Goal: Task Accomplishment & Management: Use online tool/utility

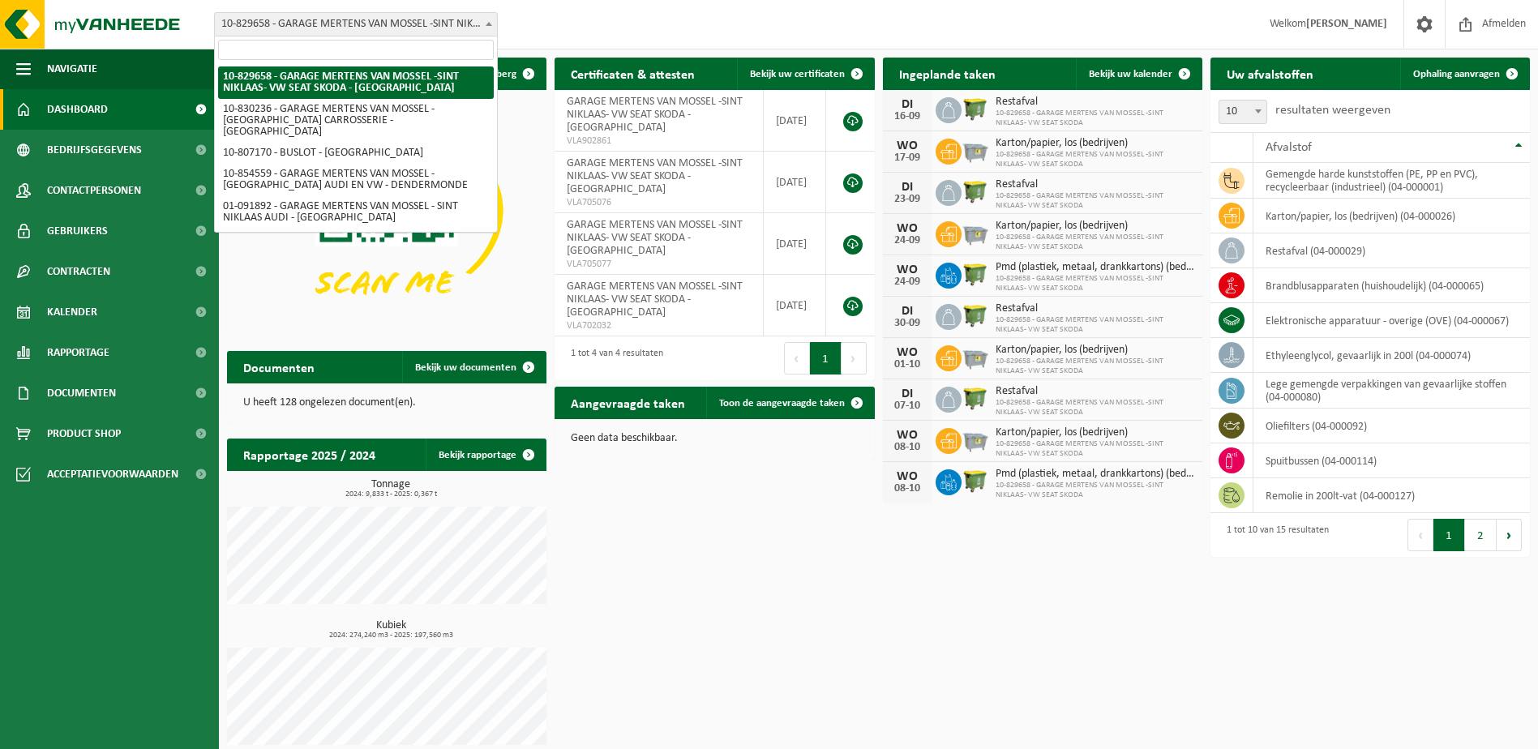
click at [490, 28] on span at bounding box center [489, 23] width 16 height 21
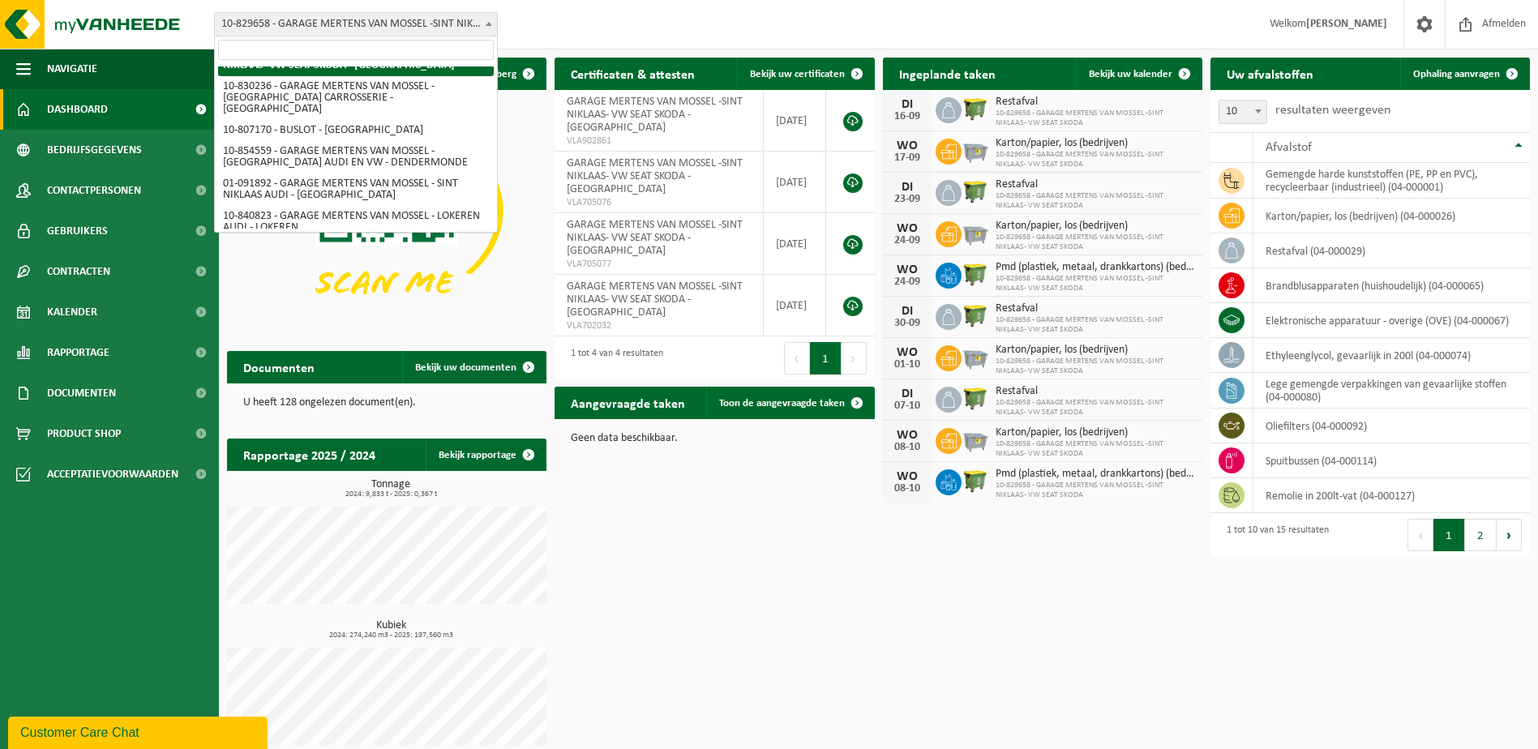
scroll to position [31, 0]
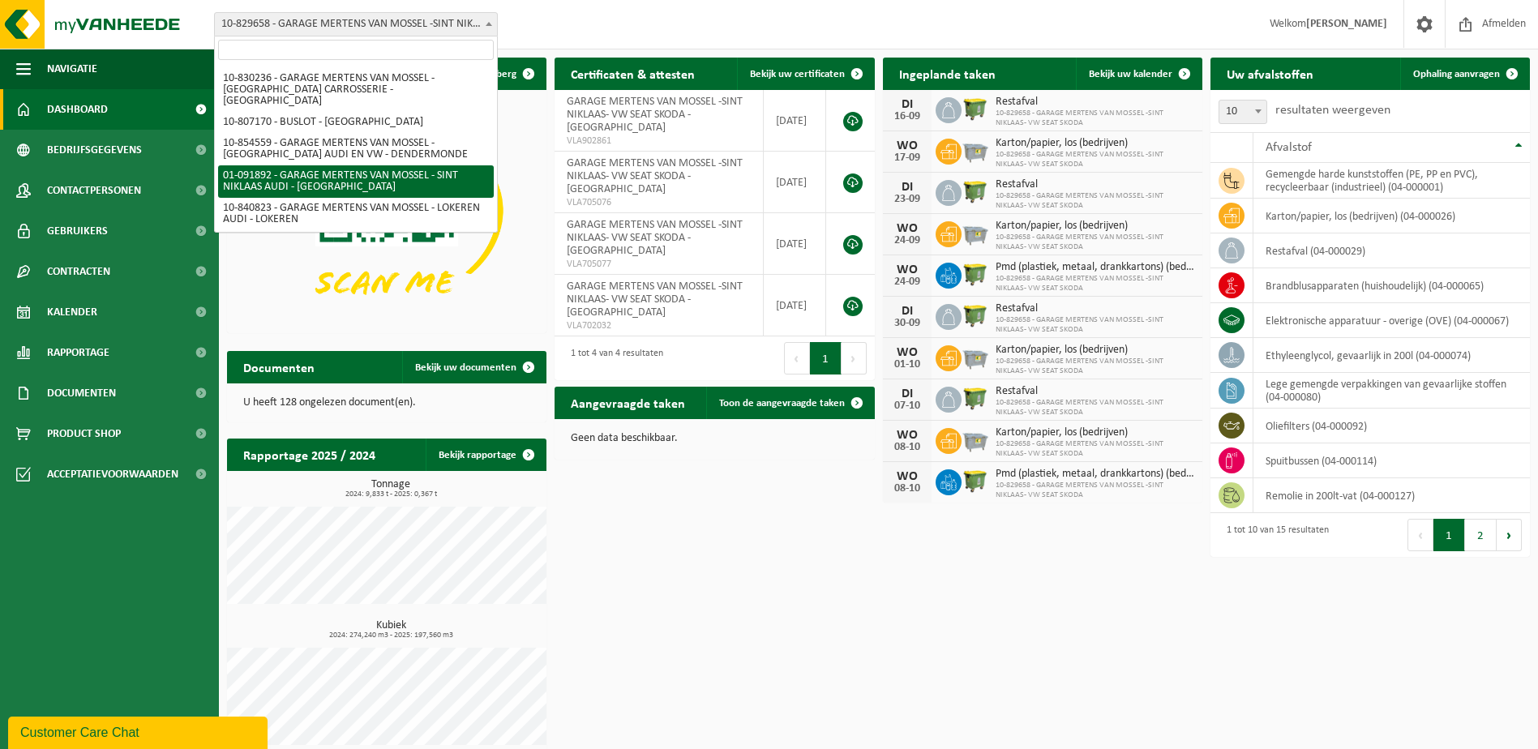
select select "91852"
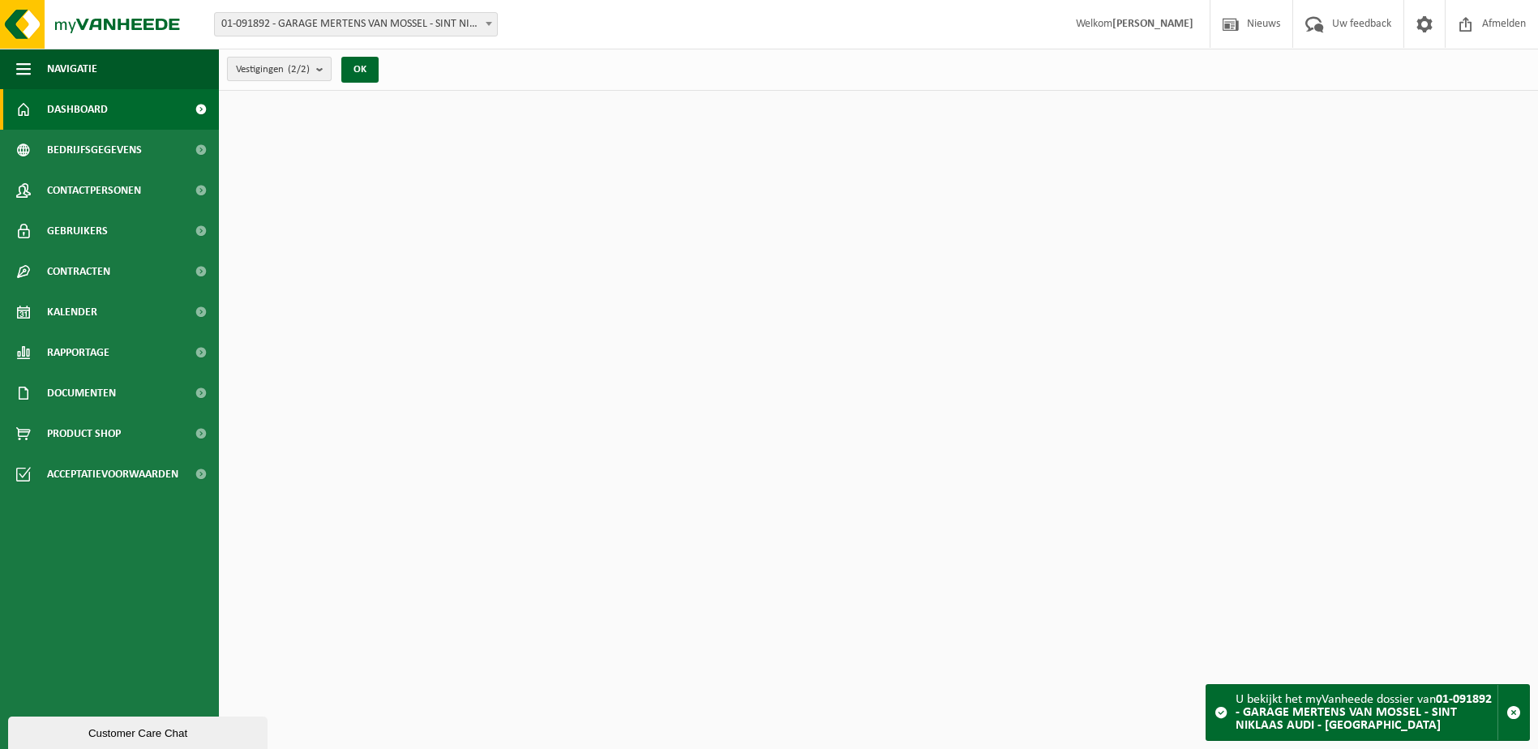
click at [327, 72] on b "submit" at bounding box center [323, 69] width 15 height 23
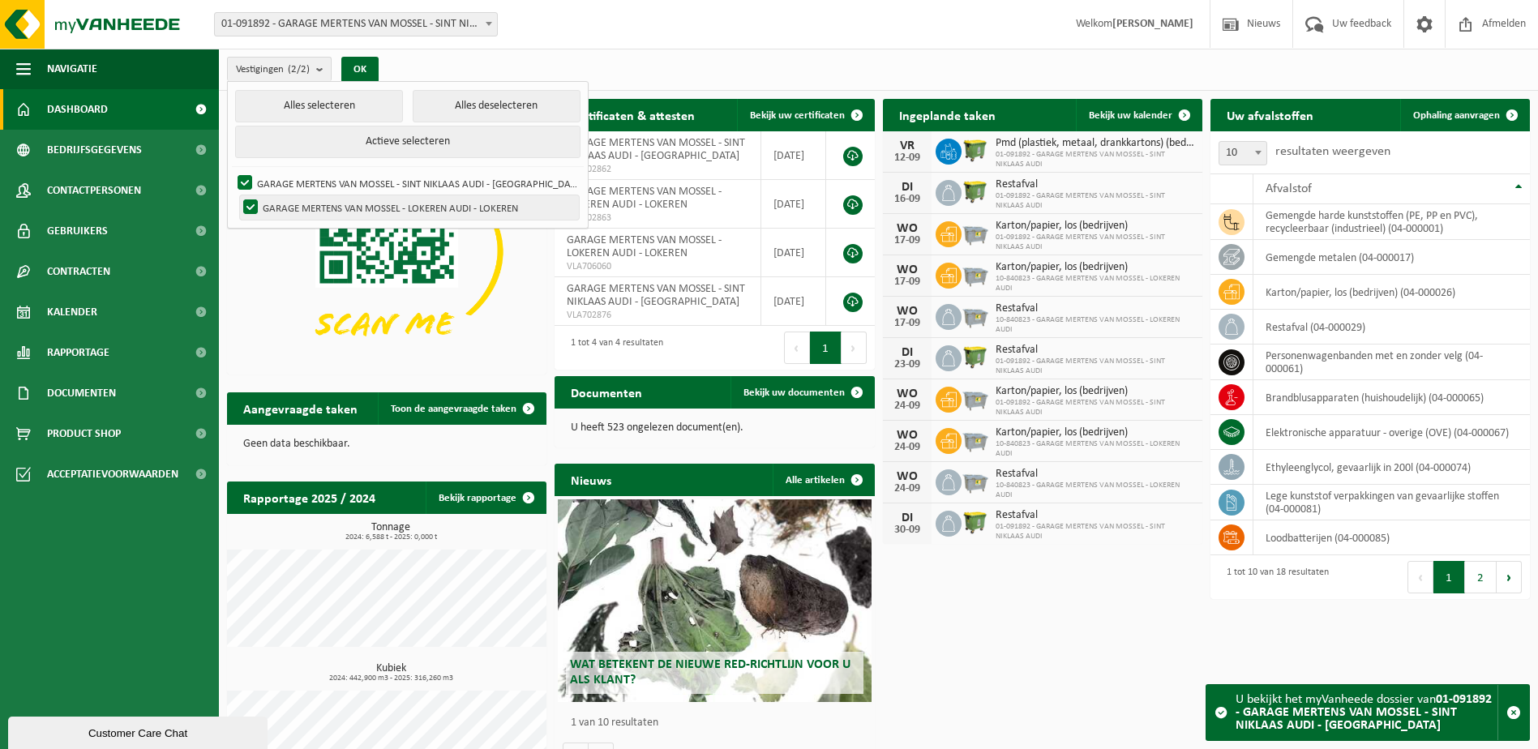
click at [253, 206] on label "GARAGE MERTENS VAN MOSSEL - LOKEREN AUDI - LOKEREN" at bounding box center [409, 207] width 339 height 24
click at [237, 195] on input "GARAGE MERTENS VAN MOSSEL - LOKEREN AUDI - LOKEREN" at bounding box center [237, 195] width 1 height 1
checkbox input "false"
click at [375, 71] on button "OK" at bounding box center [359, 70] width 37 height 26
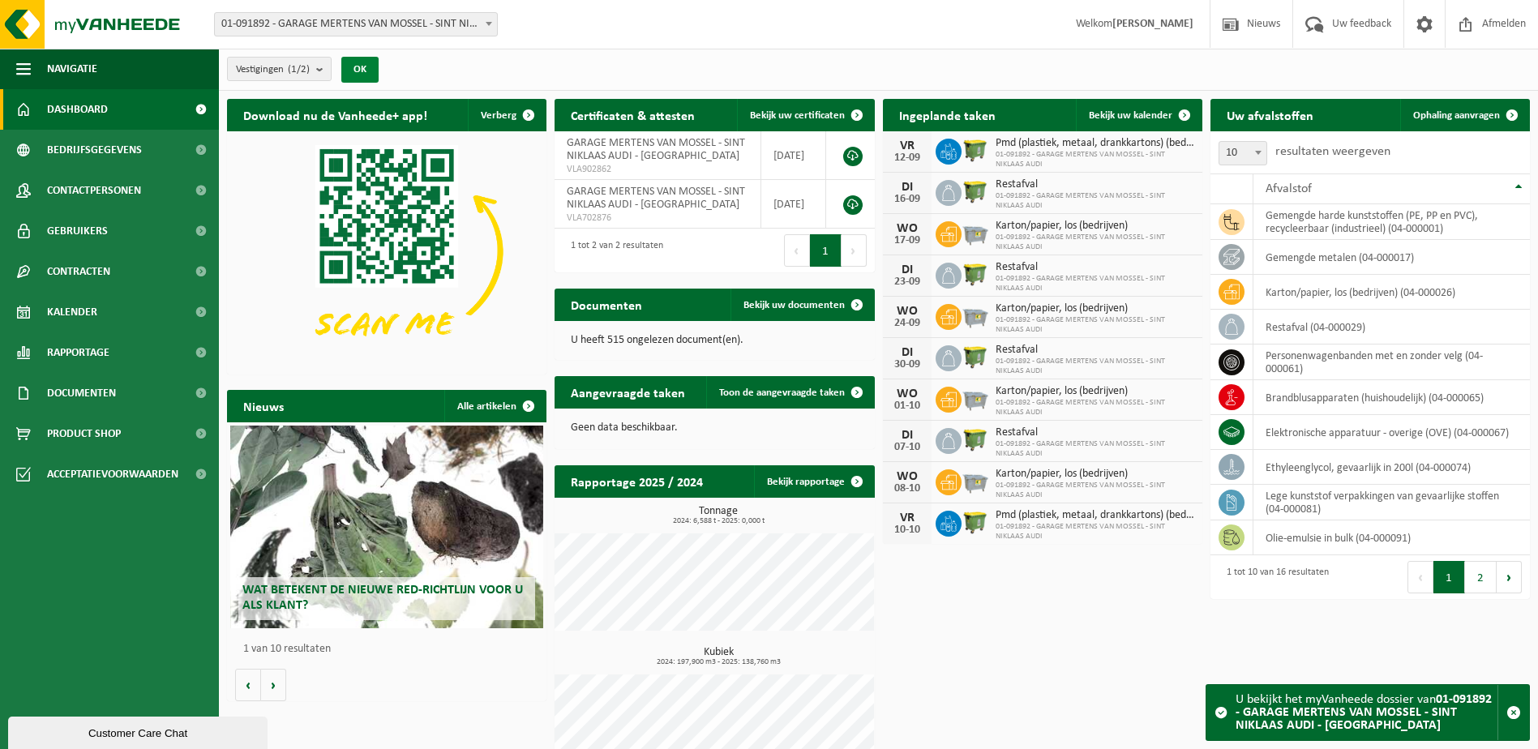
click at [372, 71] on button "OK" at bounding box center [359, 70] width 37 height 26
click at [1470, 119] on span "Ophaling aanvragen" at bounding box center [1456, 115] width 87 height 11
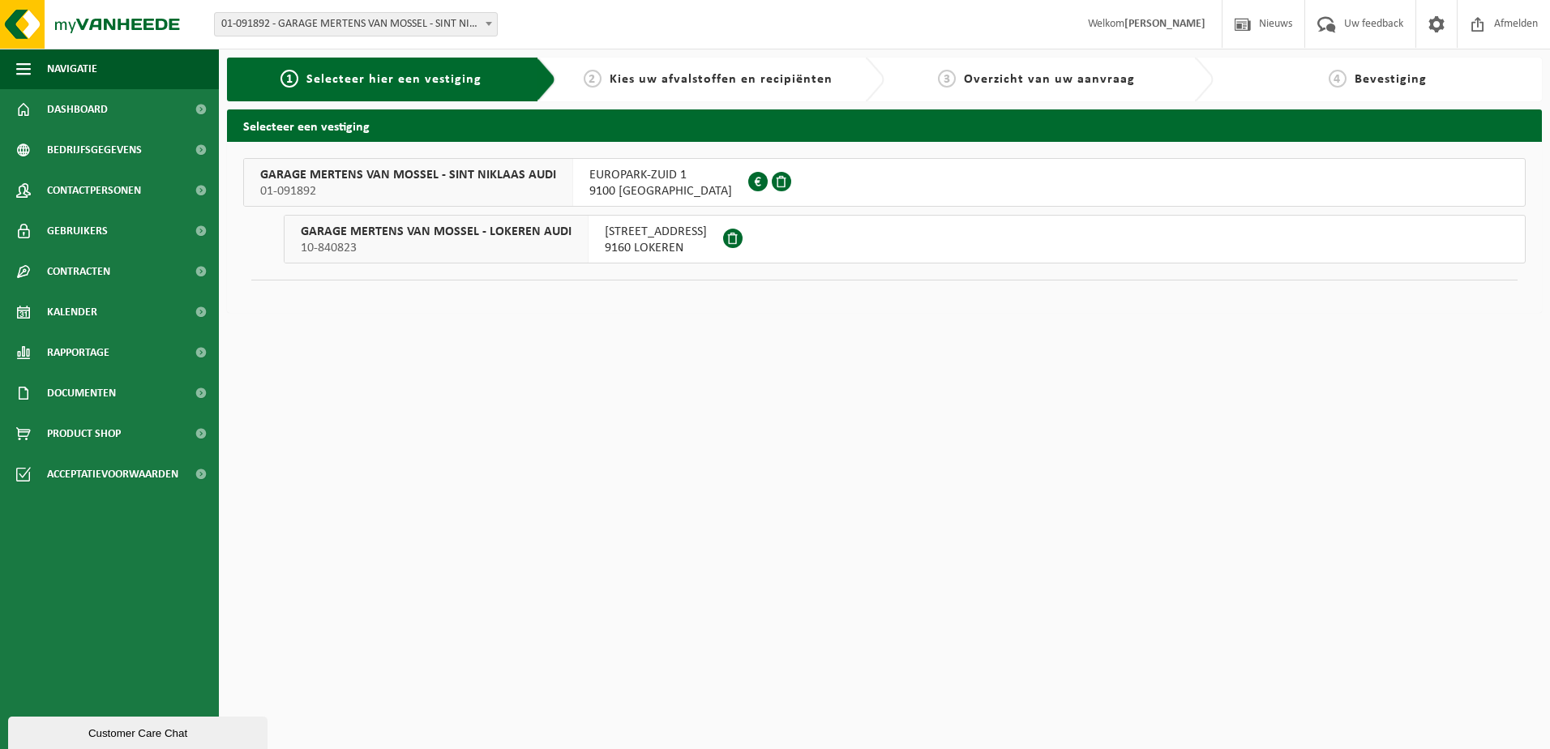
click at [492, 194] on span "01-091892" at bounding box center [408, 191] width 296 height 16
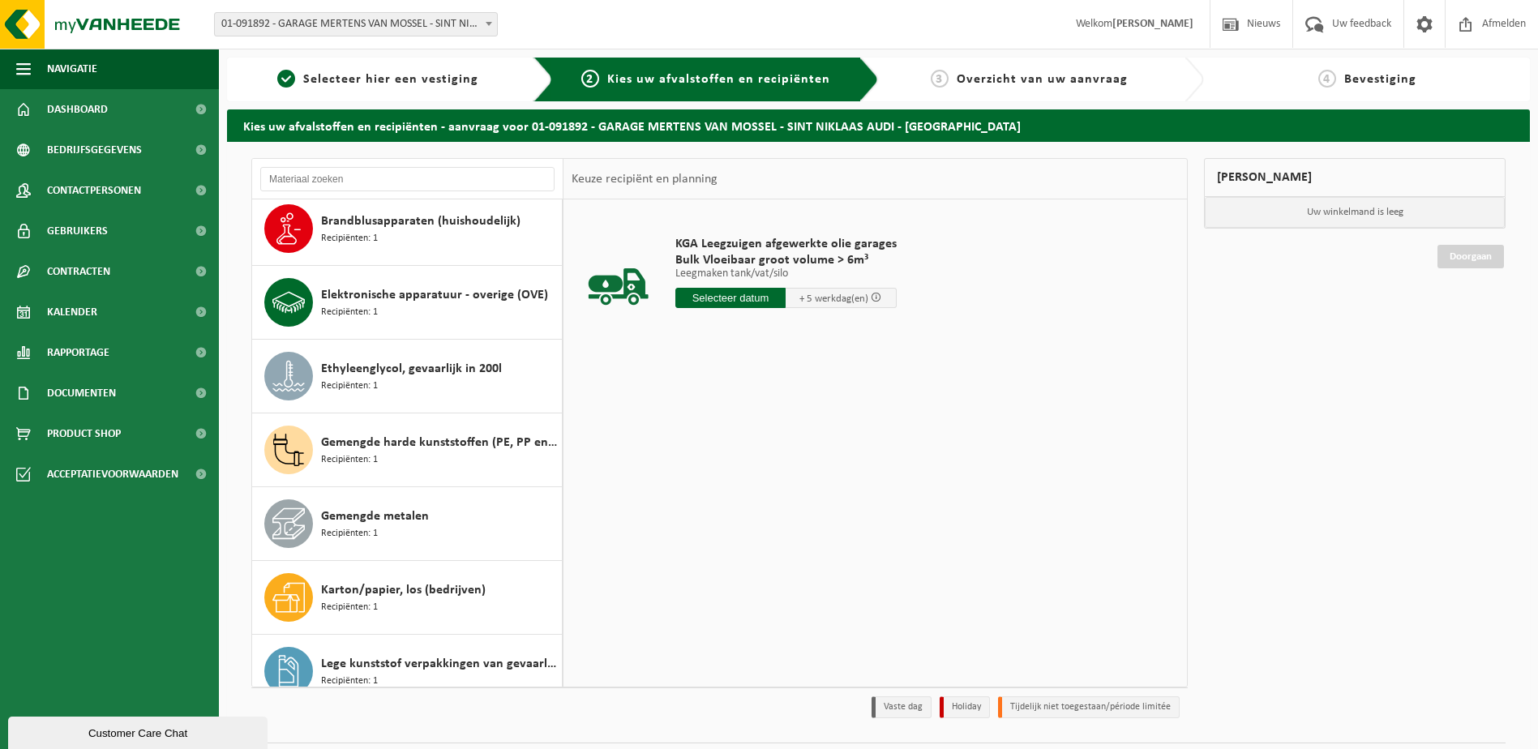
scroll to position [83, 0]
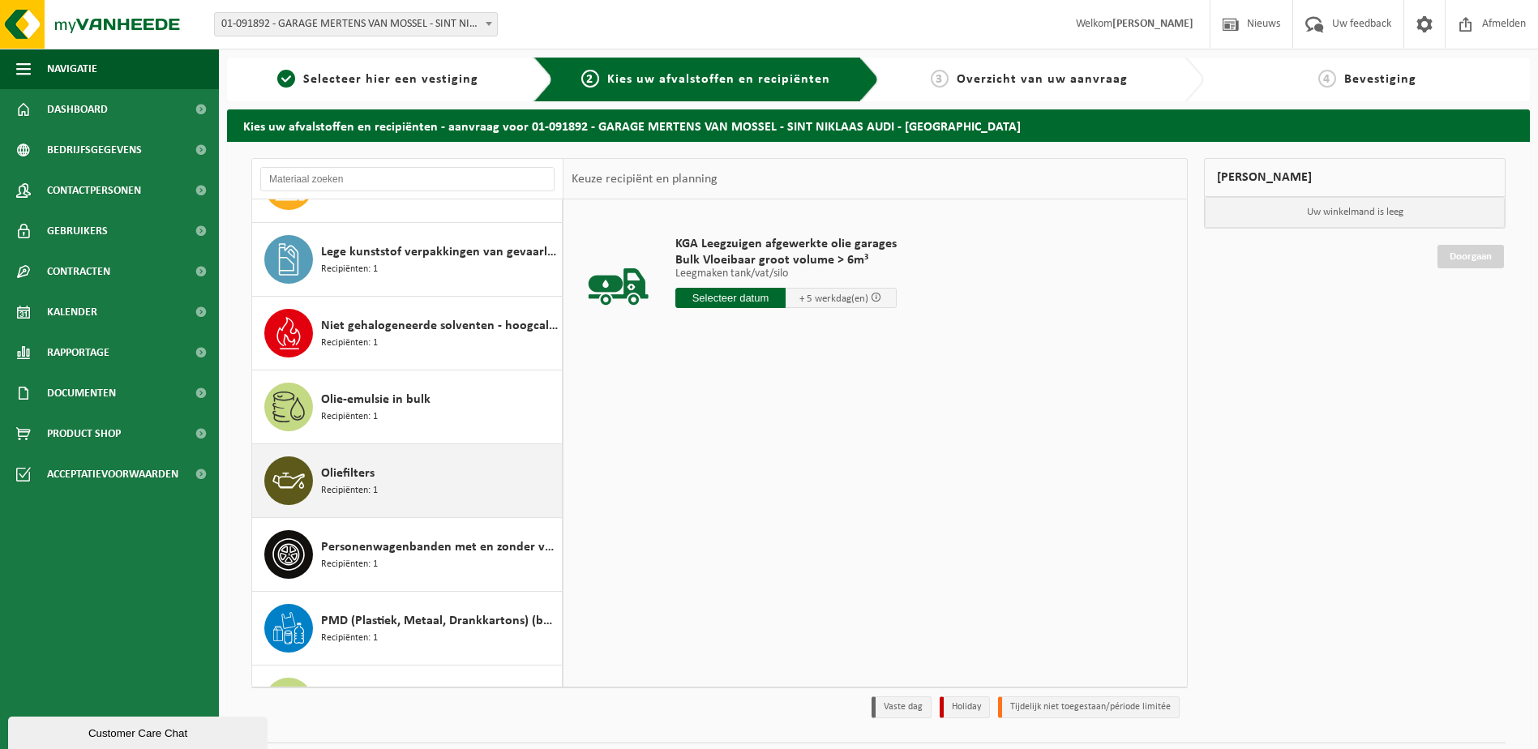
click at [410, 489] on div "Oliefilters Recipiënten: 1" at bounding box center [439, 480] width 237 height 49
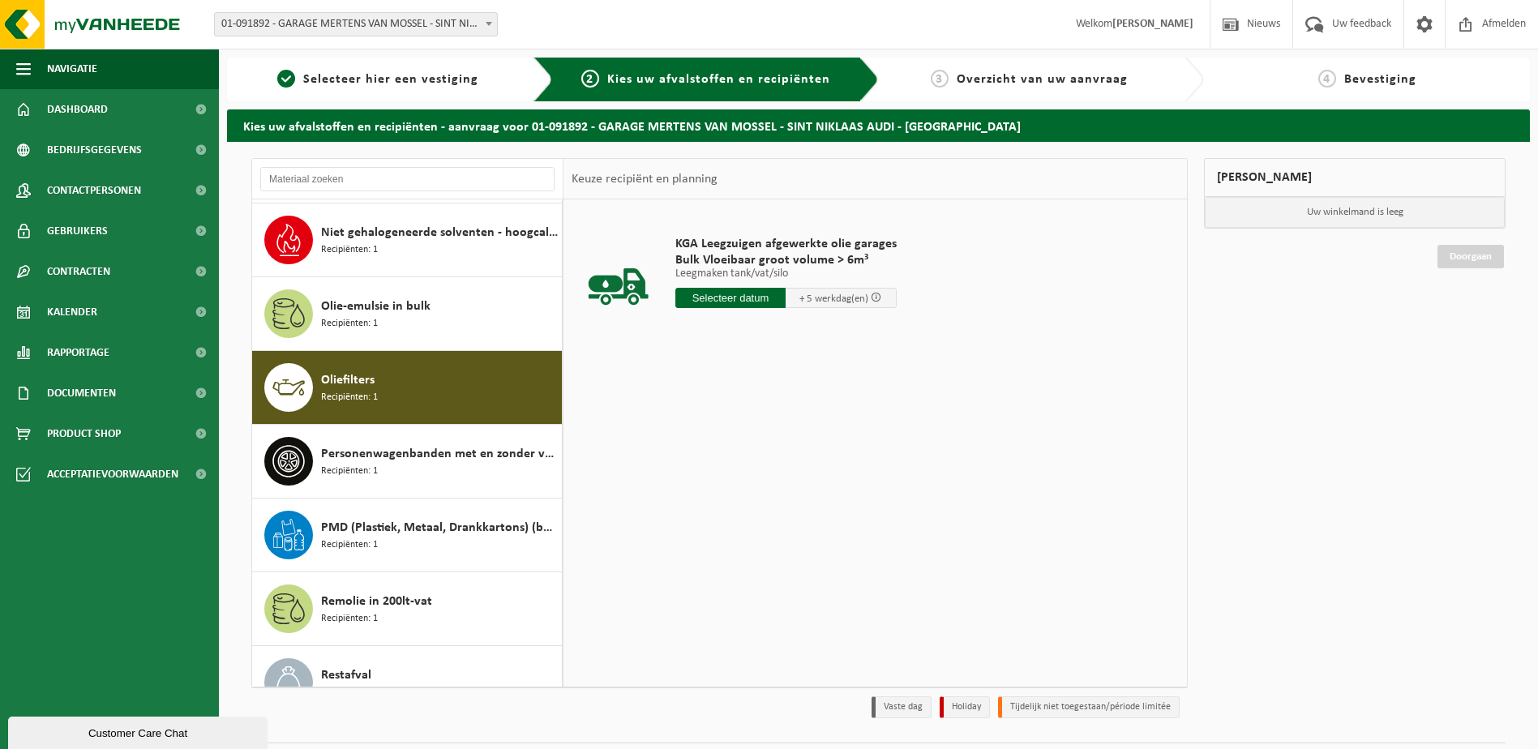
scroll to position [692, 0]
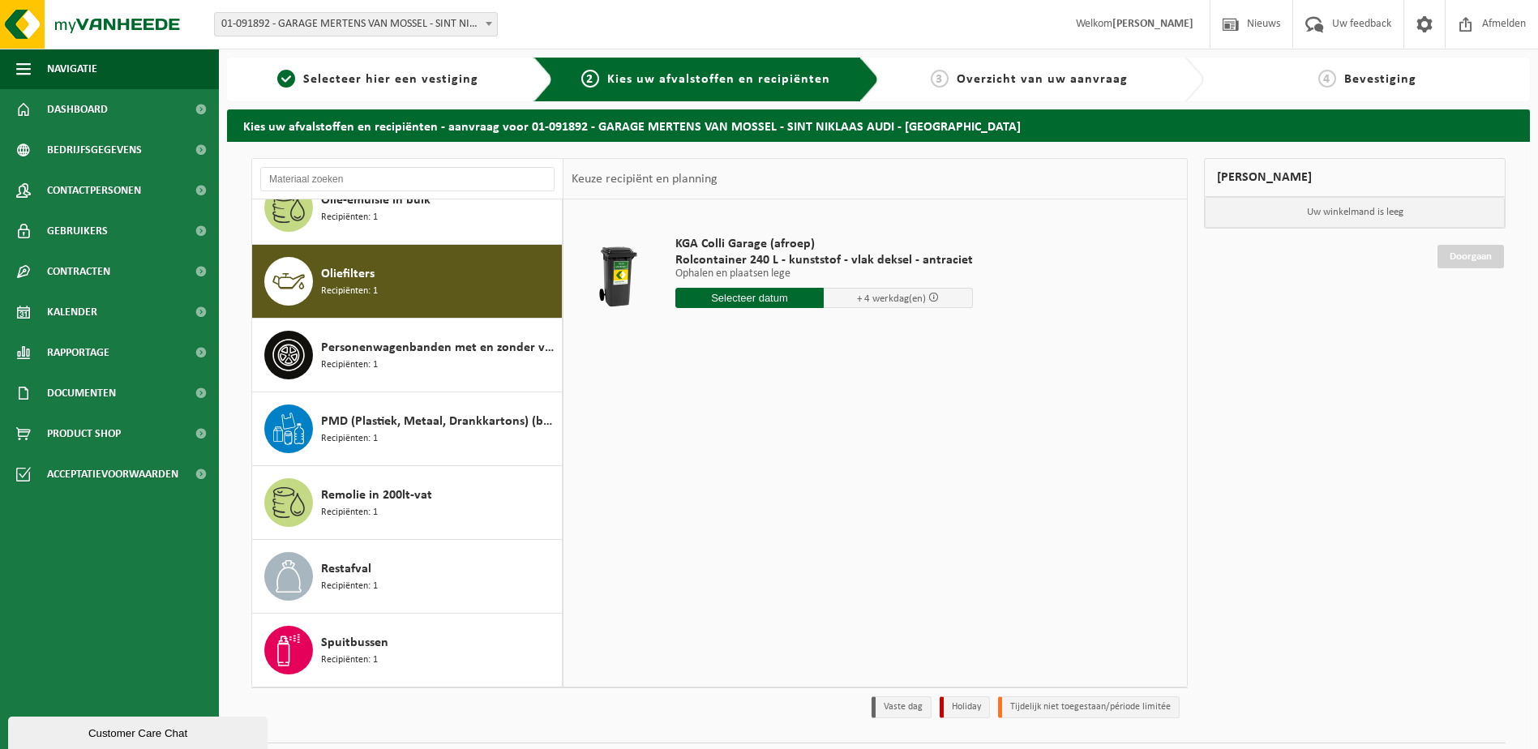
click at [752, 302] on input "text" at bounding box center [749, 298] width 149 height 20
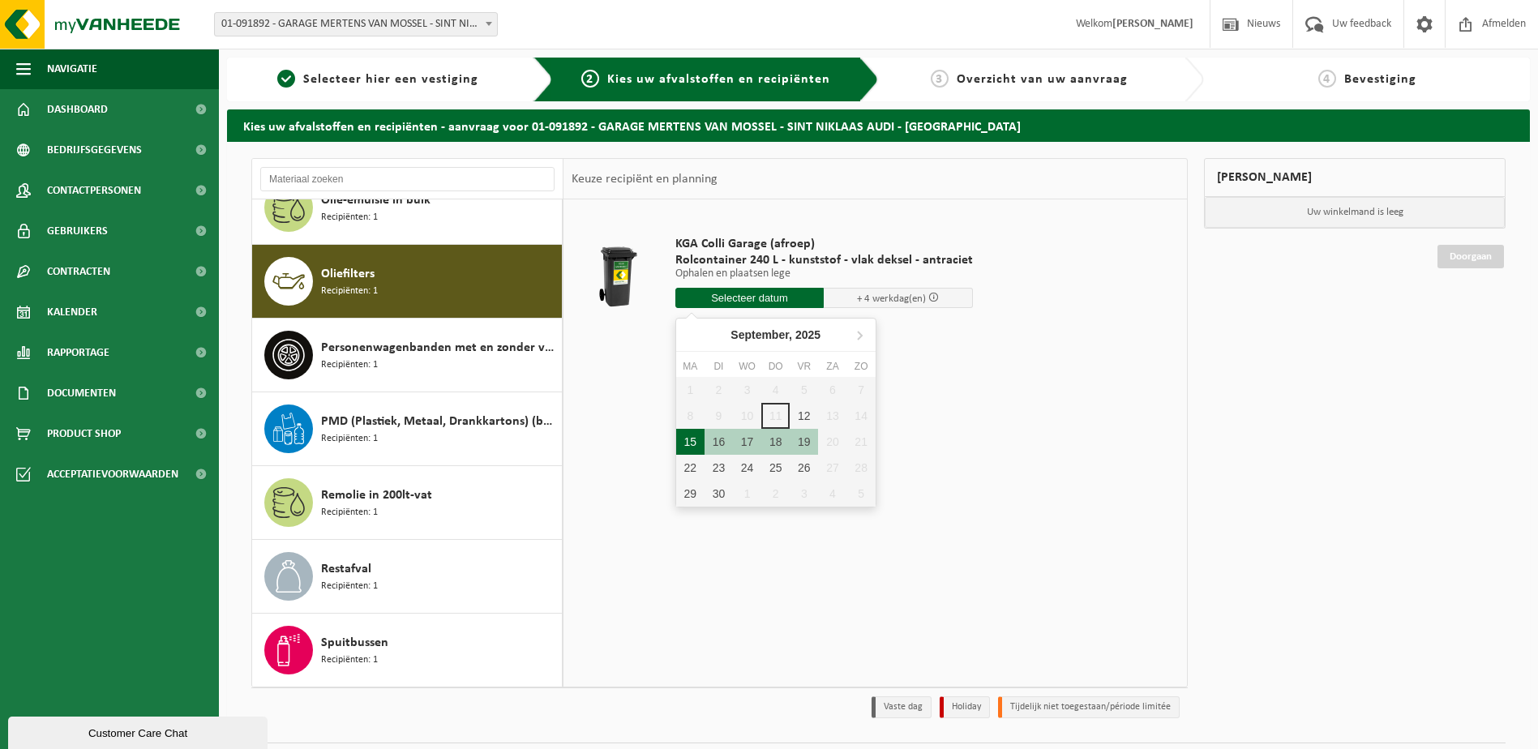
click at [681, 442] on div "15" at bounding box center [690, 442] width 28 height 26
type input "Van 2025-09-15"
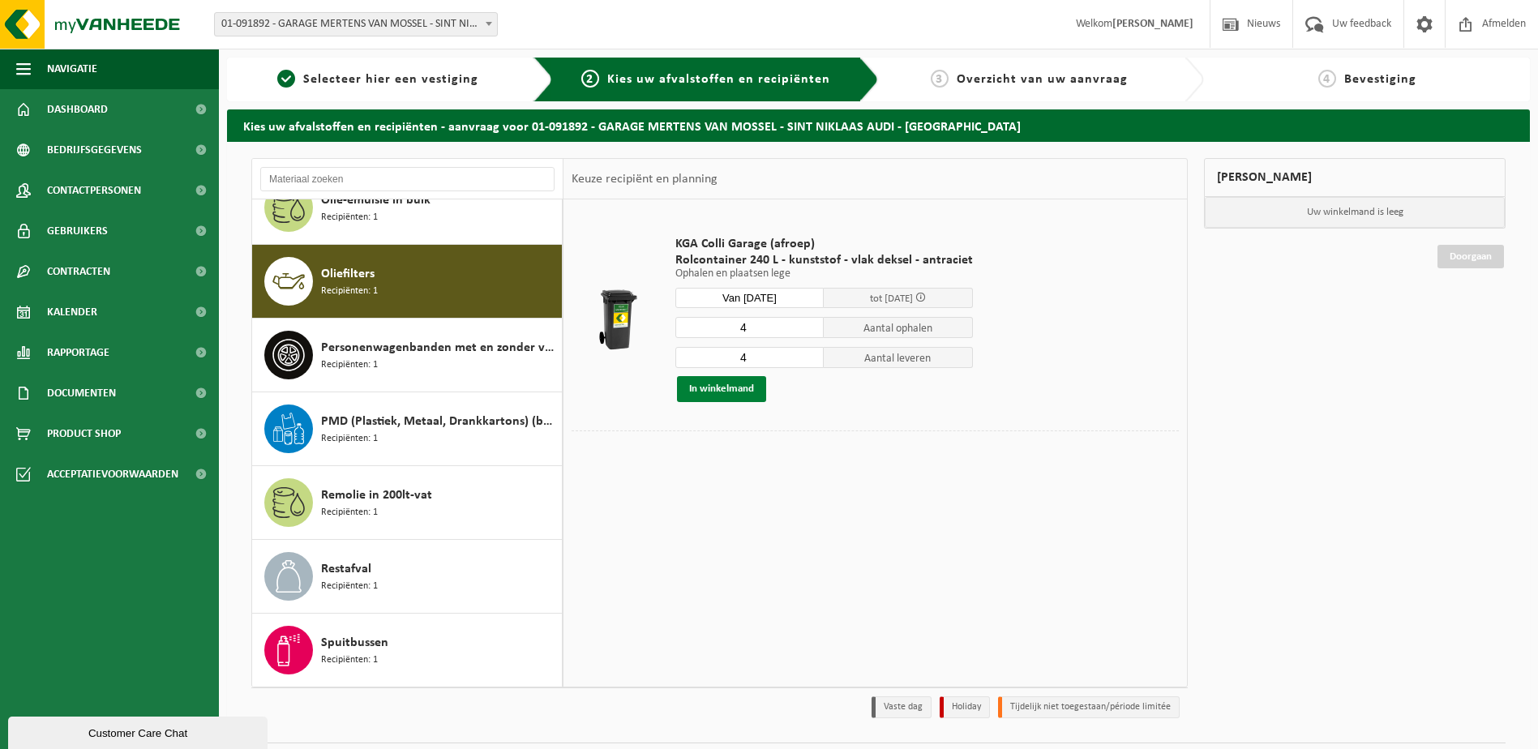
click at [717, 391] on button "In winkelmand" at bounding box center [721, 389] width 89 height 26
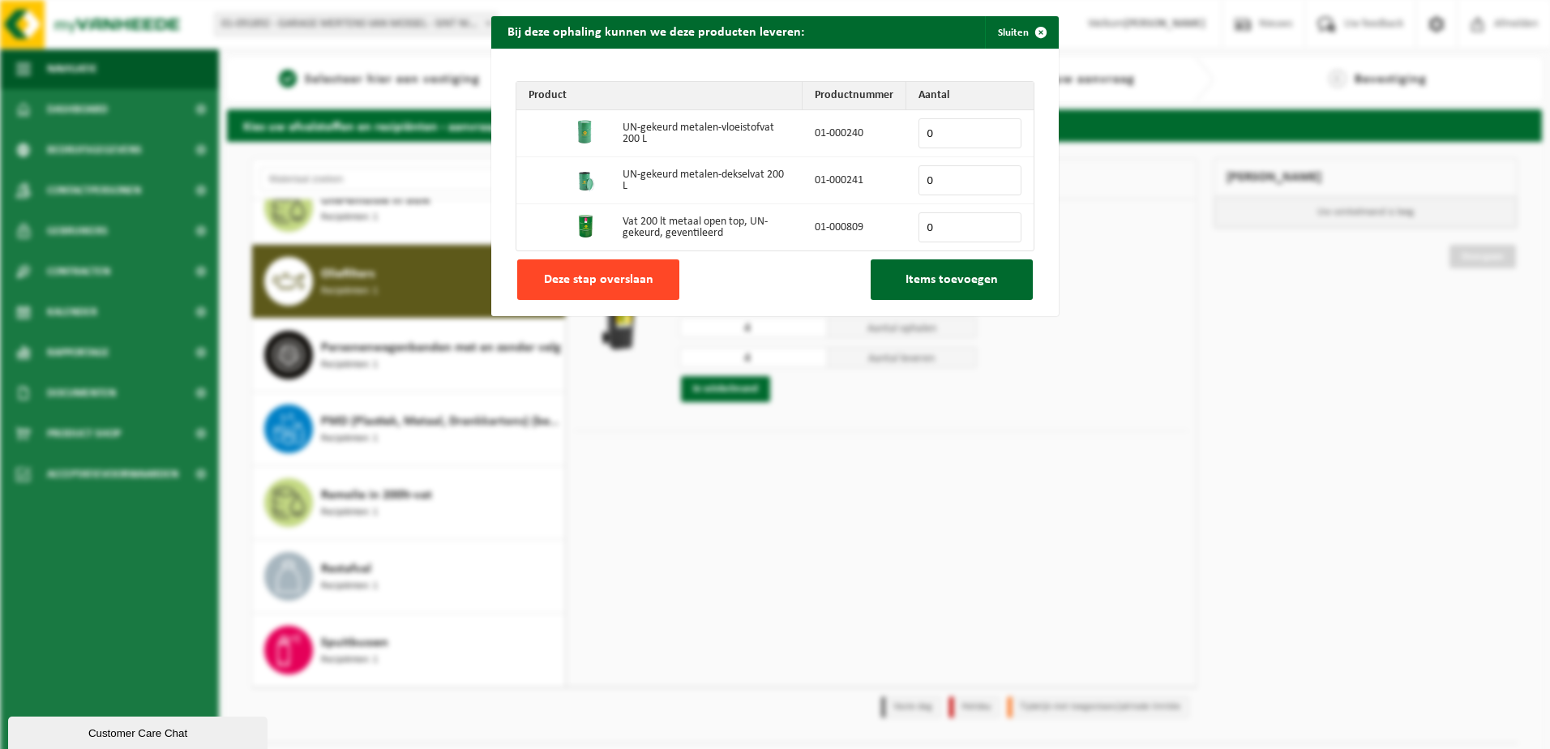
click at [634, 277] on span "Deze stap overslaan" at bounding box center [598, 279] width 109 height 13
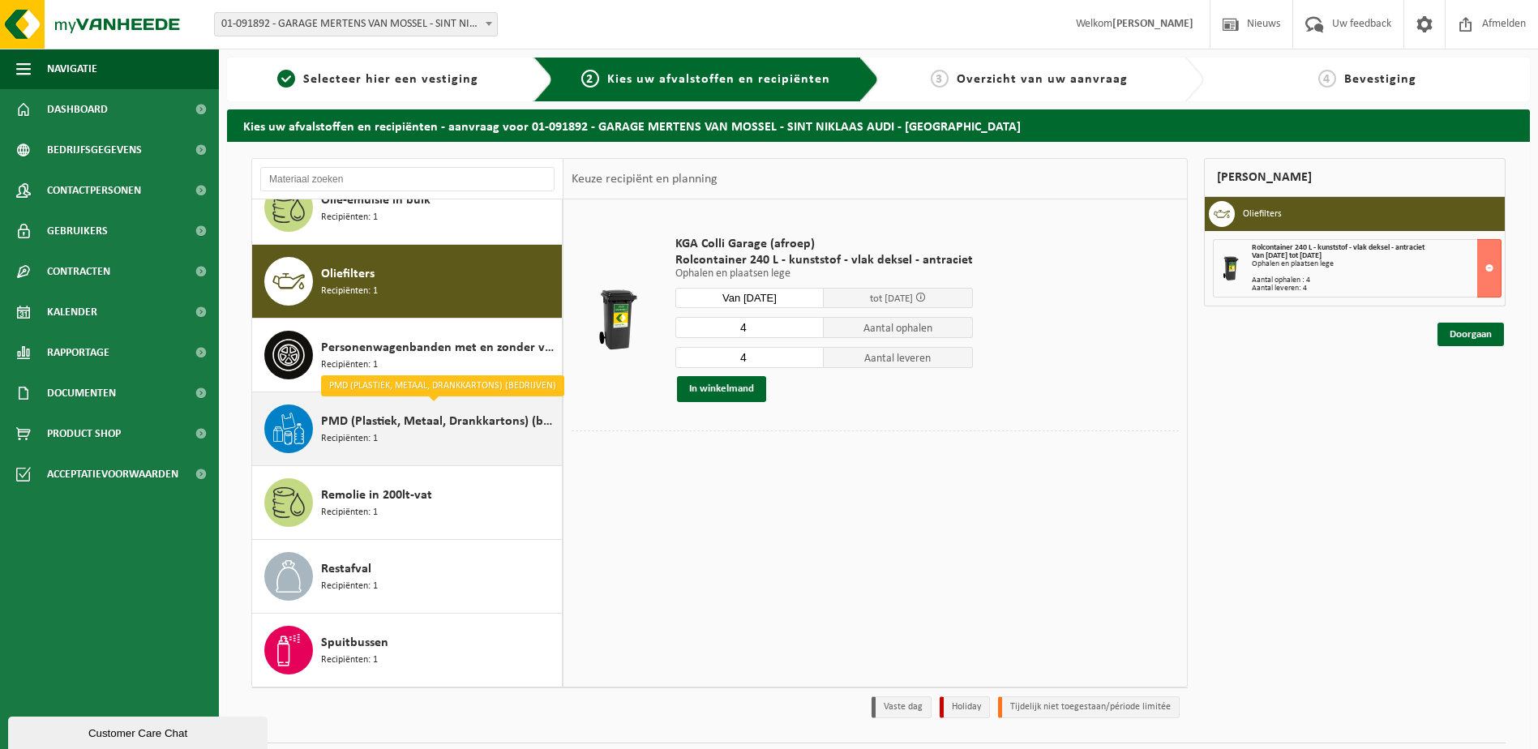
scroll to position [0, 0]
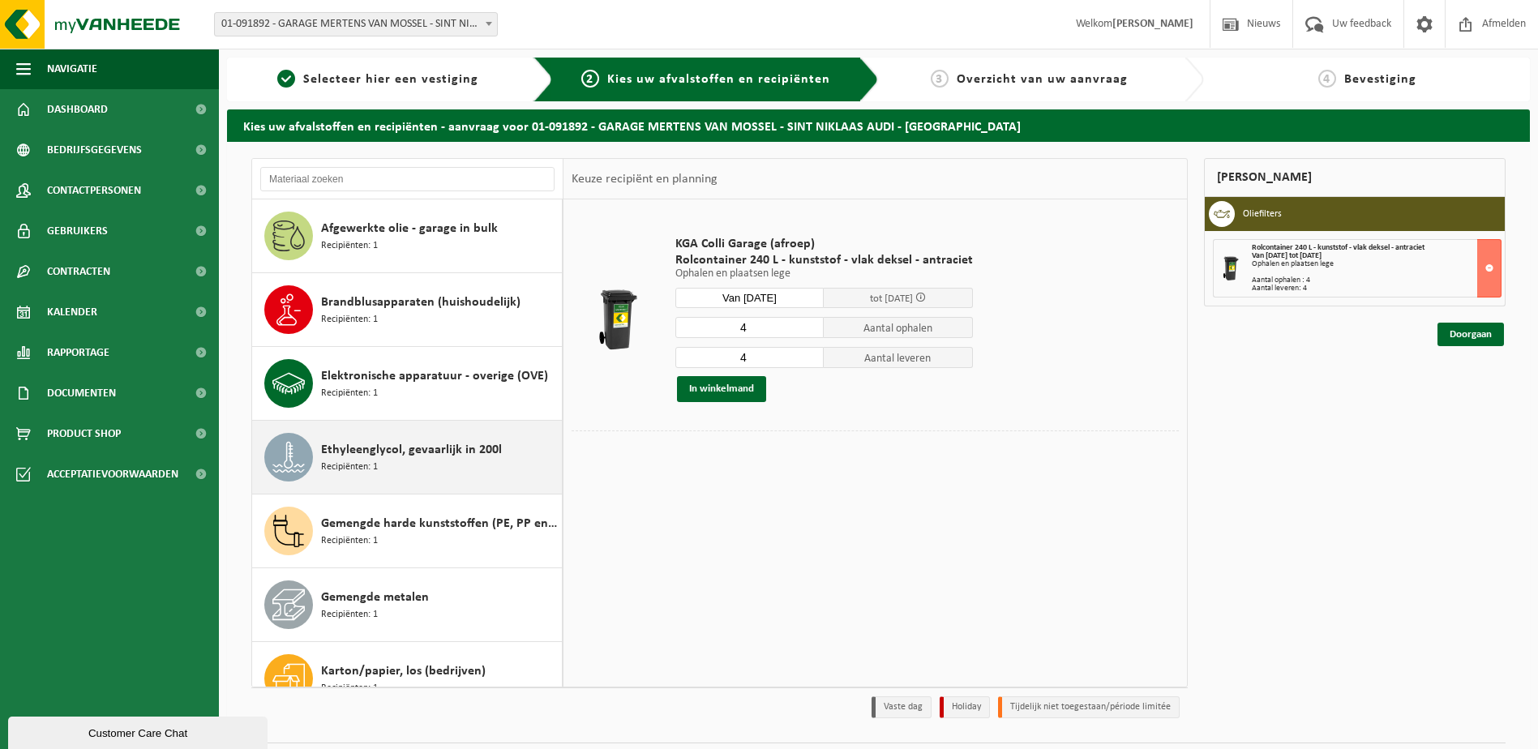
click at [437, 438] on div "Ethyleenglycol, gevaarlijk in 200l Recipiënten: 1" at bounding box center [439, 457] width 237 height 49
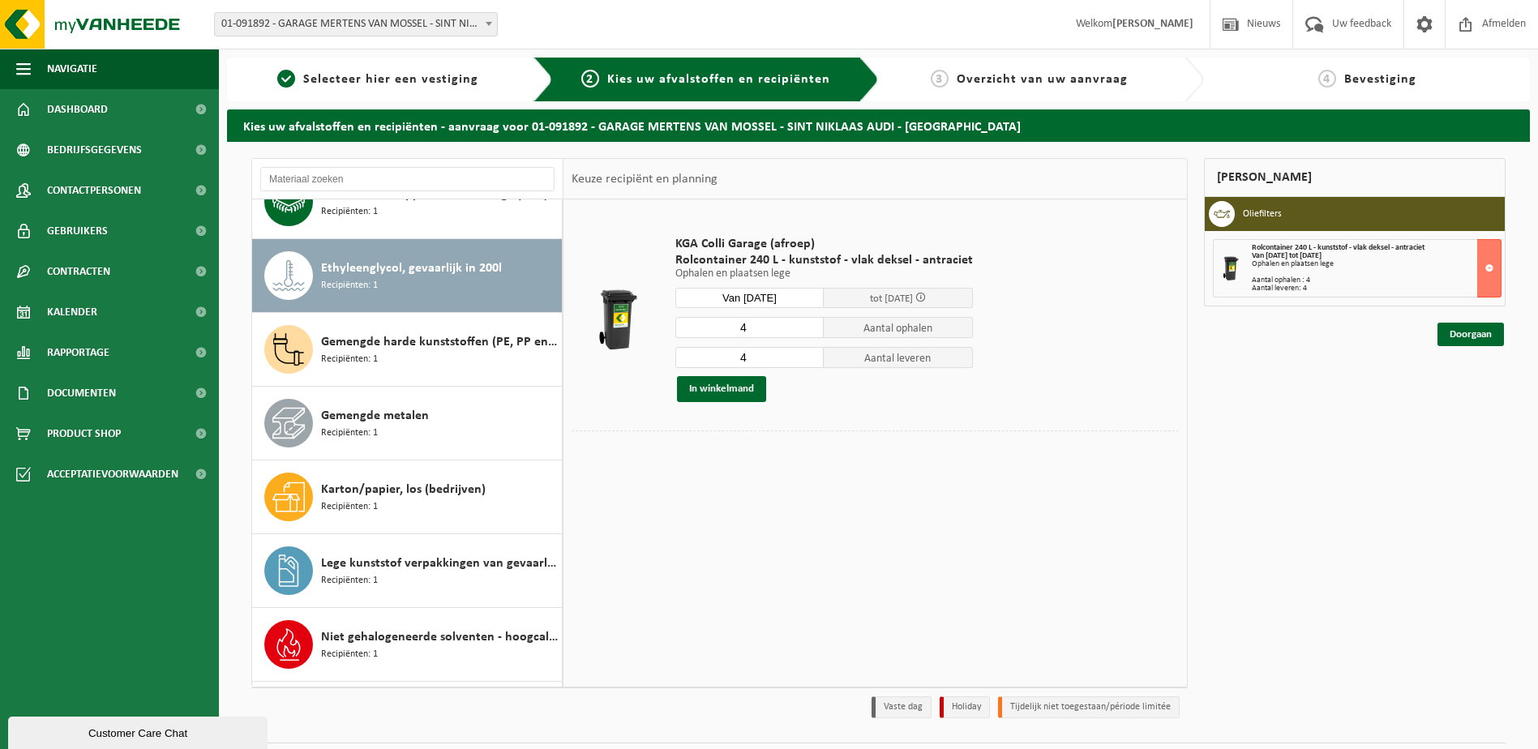
scroll to position [221, 0]
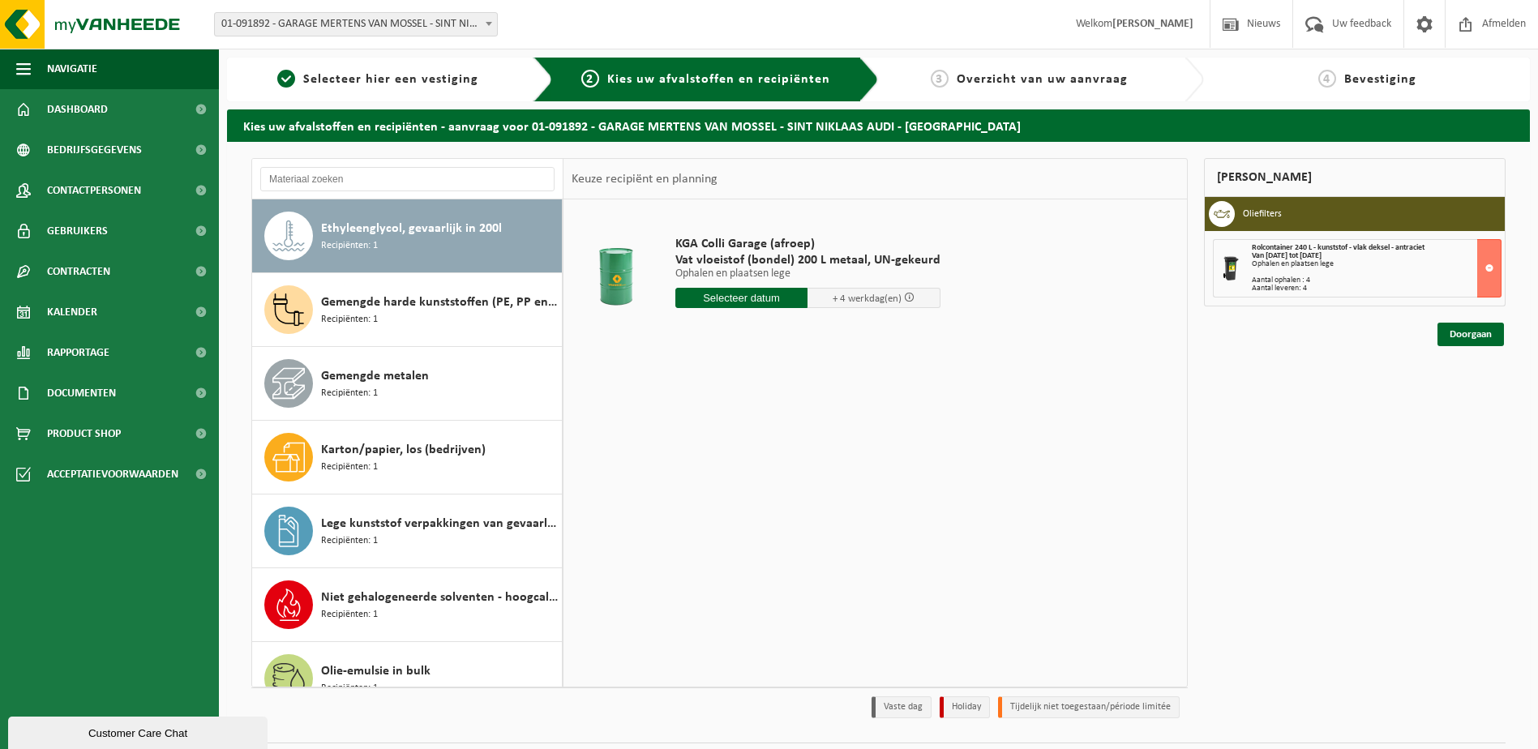
click at [746, 302] on input "text" at bounding box center [741, 298] width 133 height 20
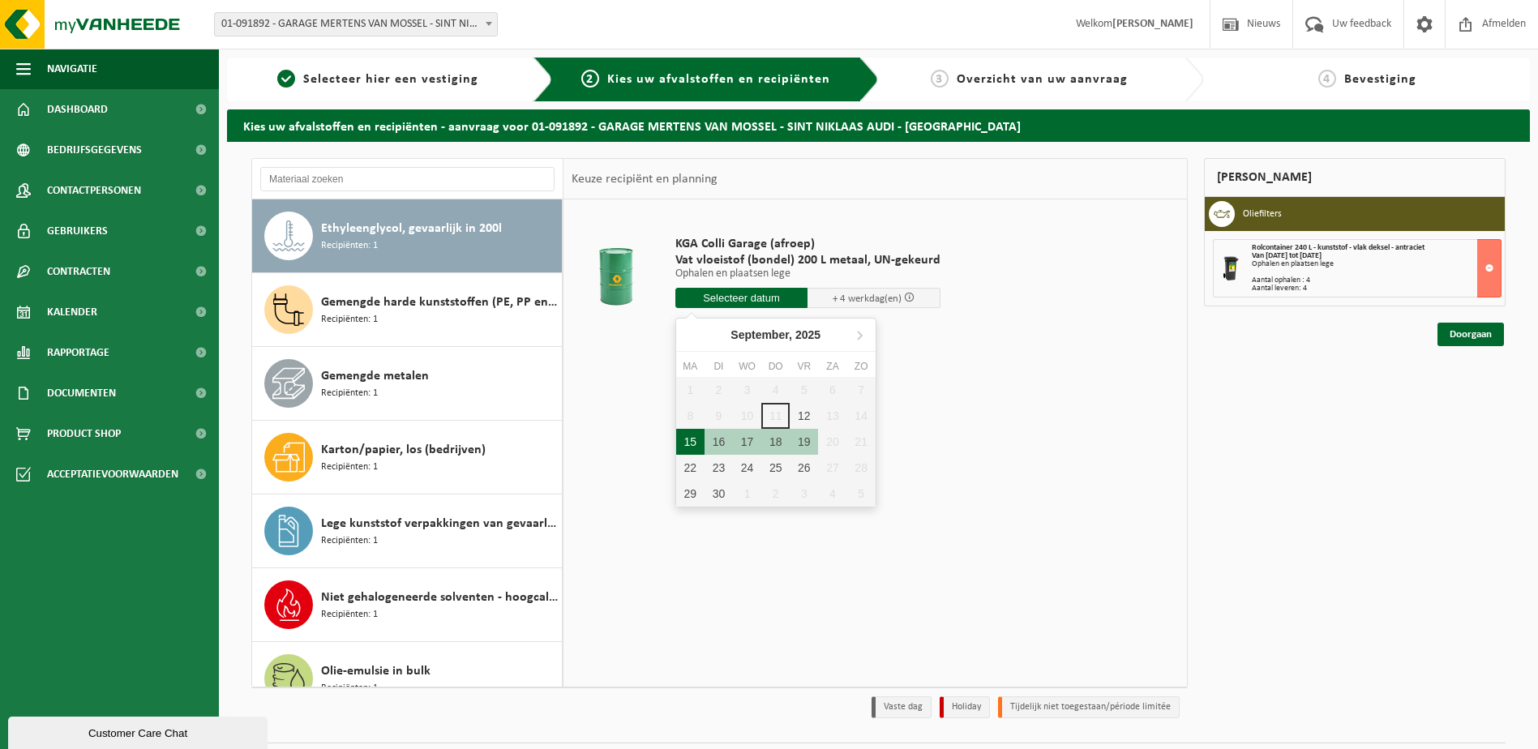
click at [694, 440] on div "15" at bounding box center [690, 442] width 28 height 26
type input "Van 2025-09-15"
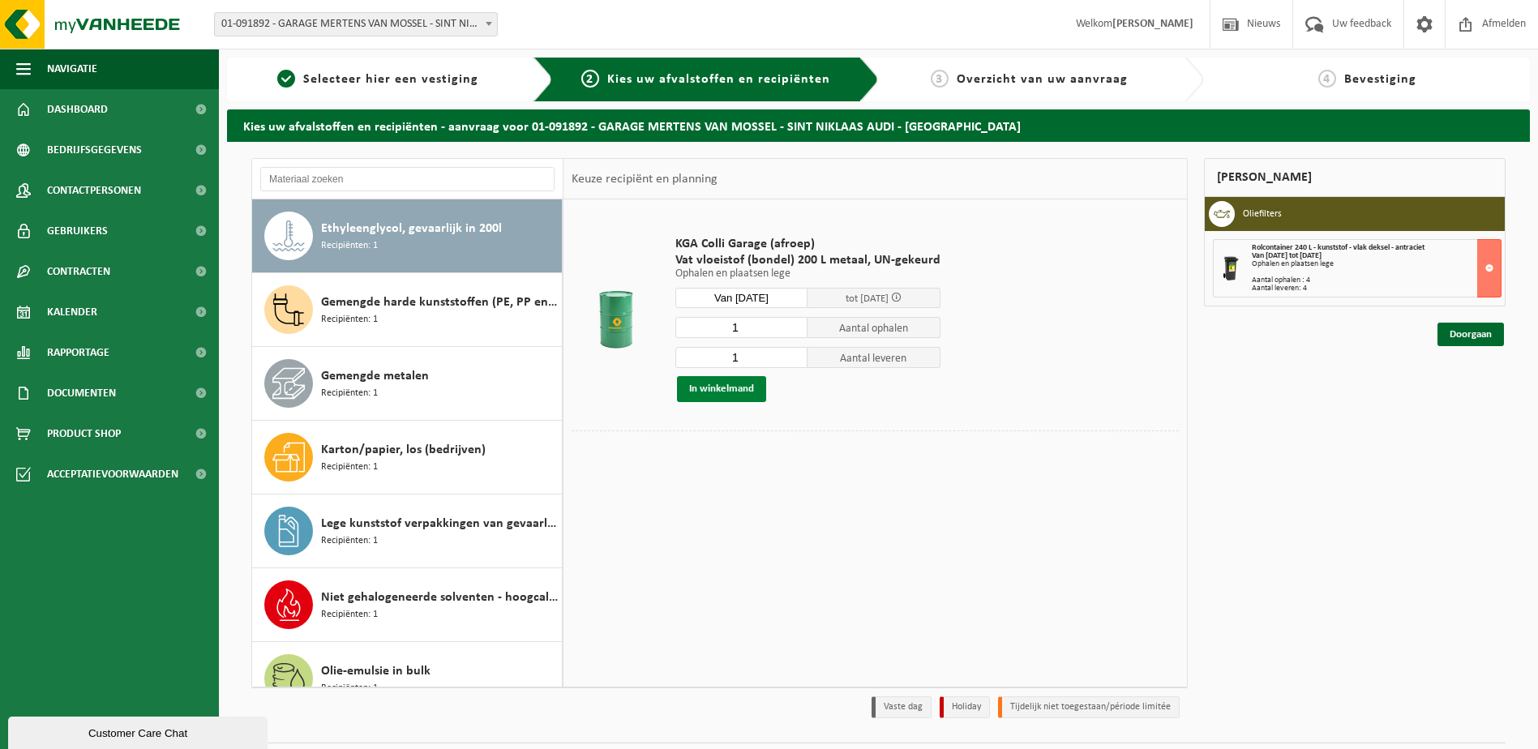
click at [725, 387] on button "In winkelmand" at bounding box center [721, 389] width 89 height 26
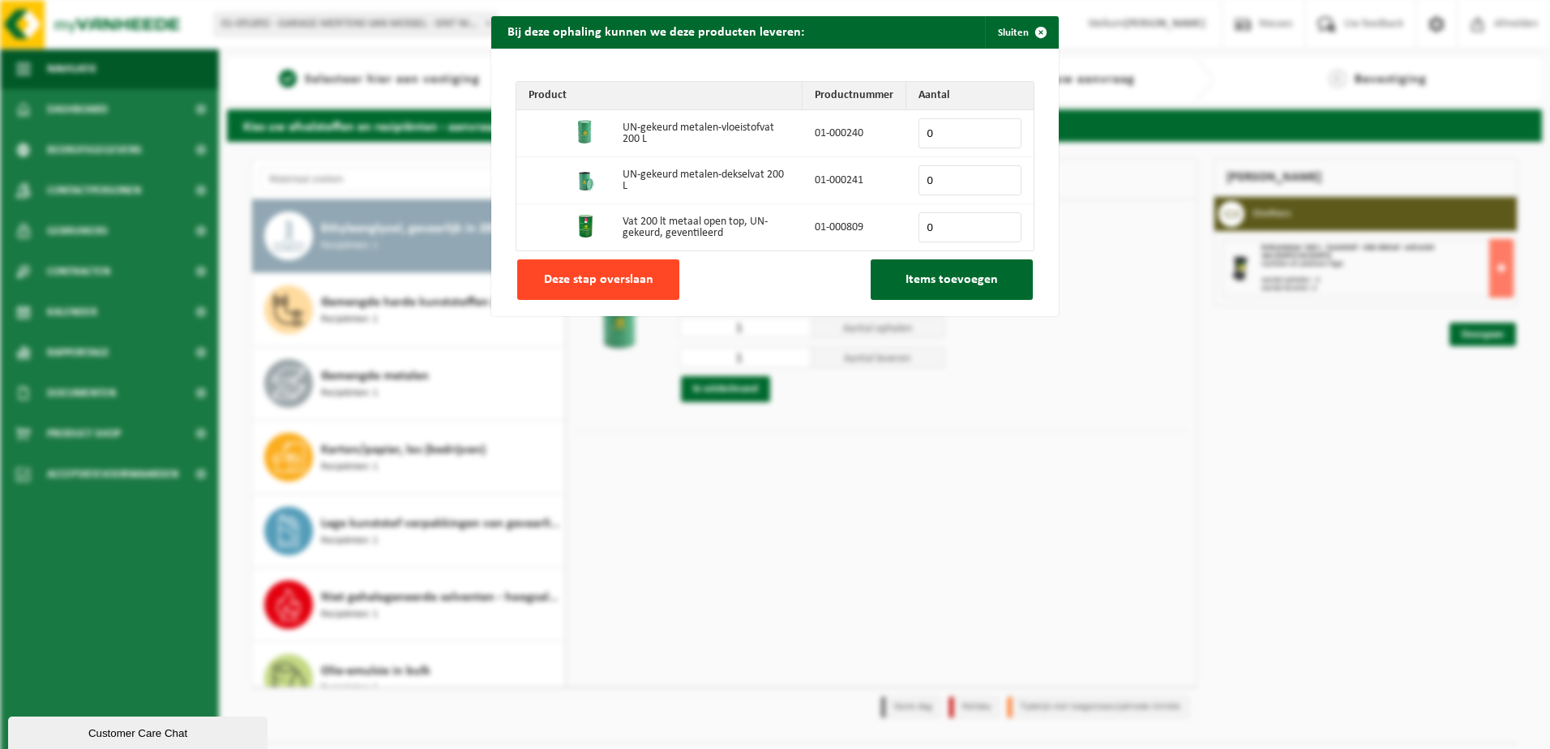
click at [620, 281] on span "Deze stap overslaan" at bounding box center [598, 279] width 109 height 13
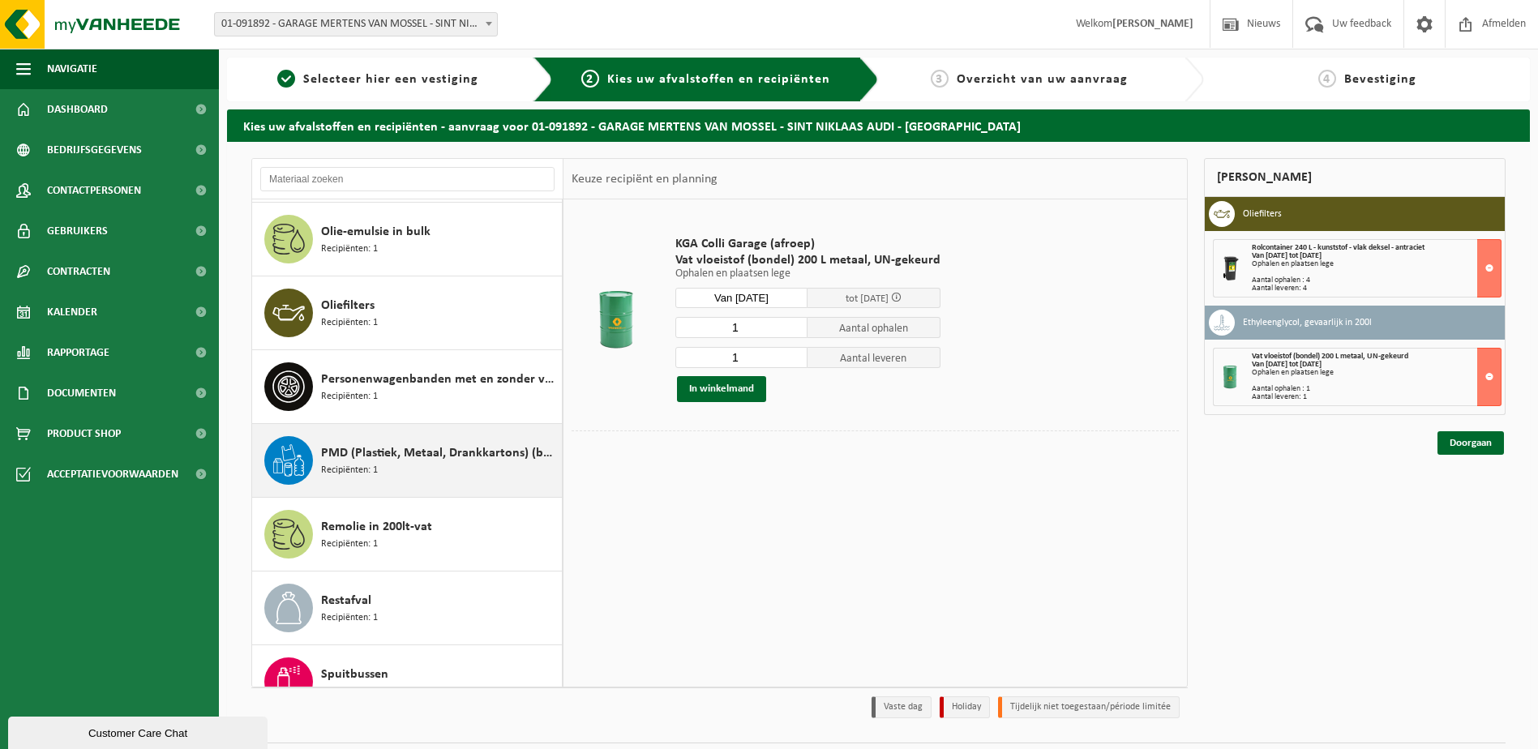
scroll to position [692, 0]
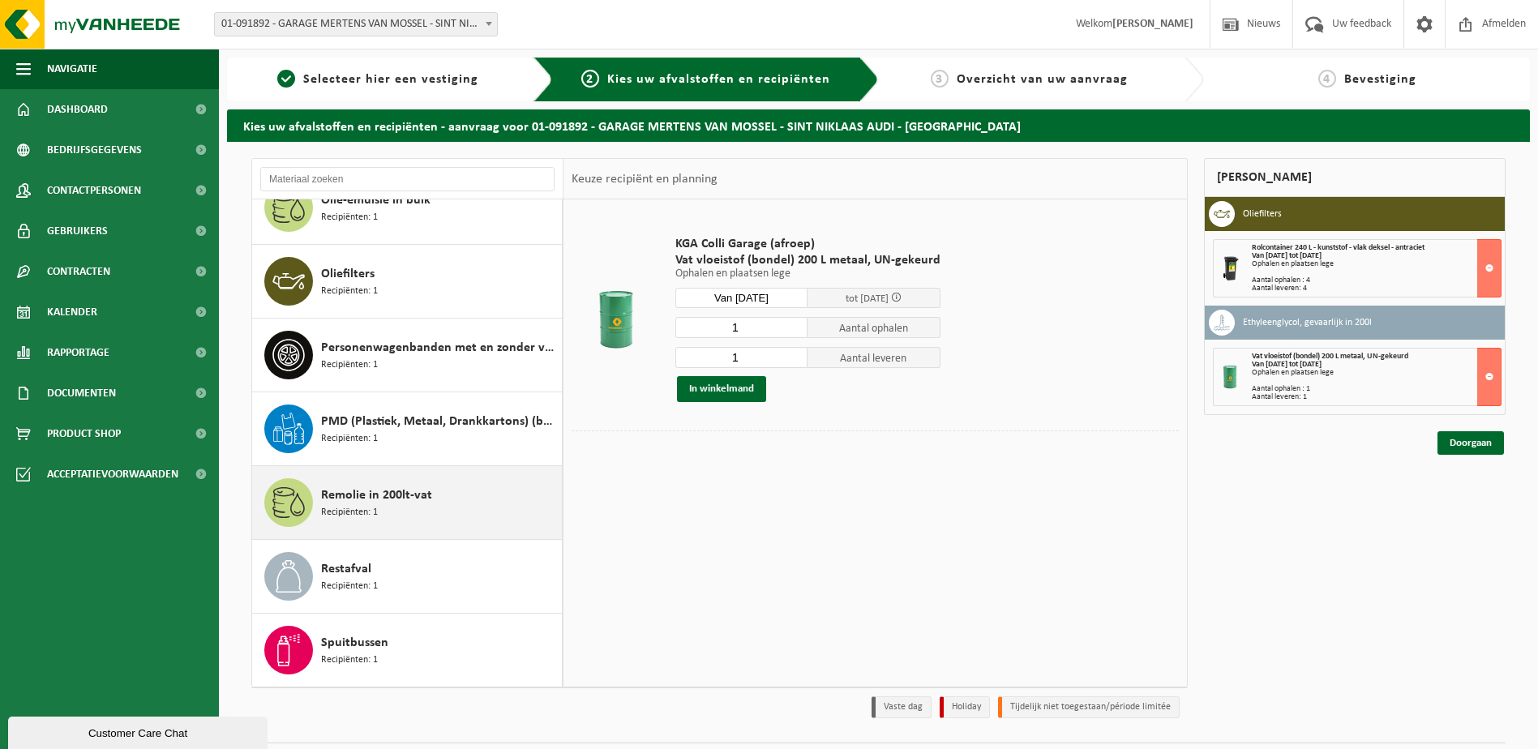
click at [401, 501] on span "Remolie in 200lt-vat" at bounding box center [376, 494] width 111 height 19
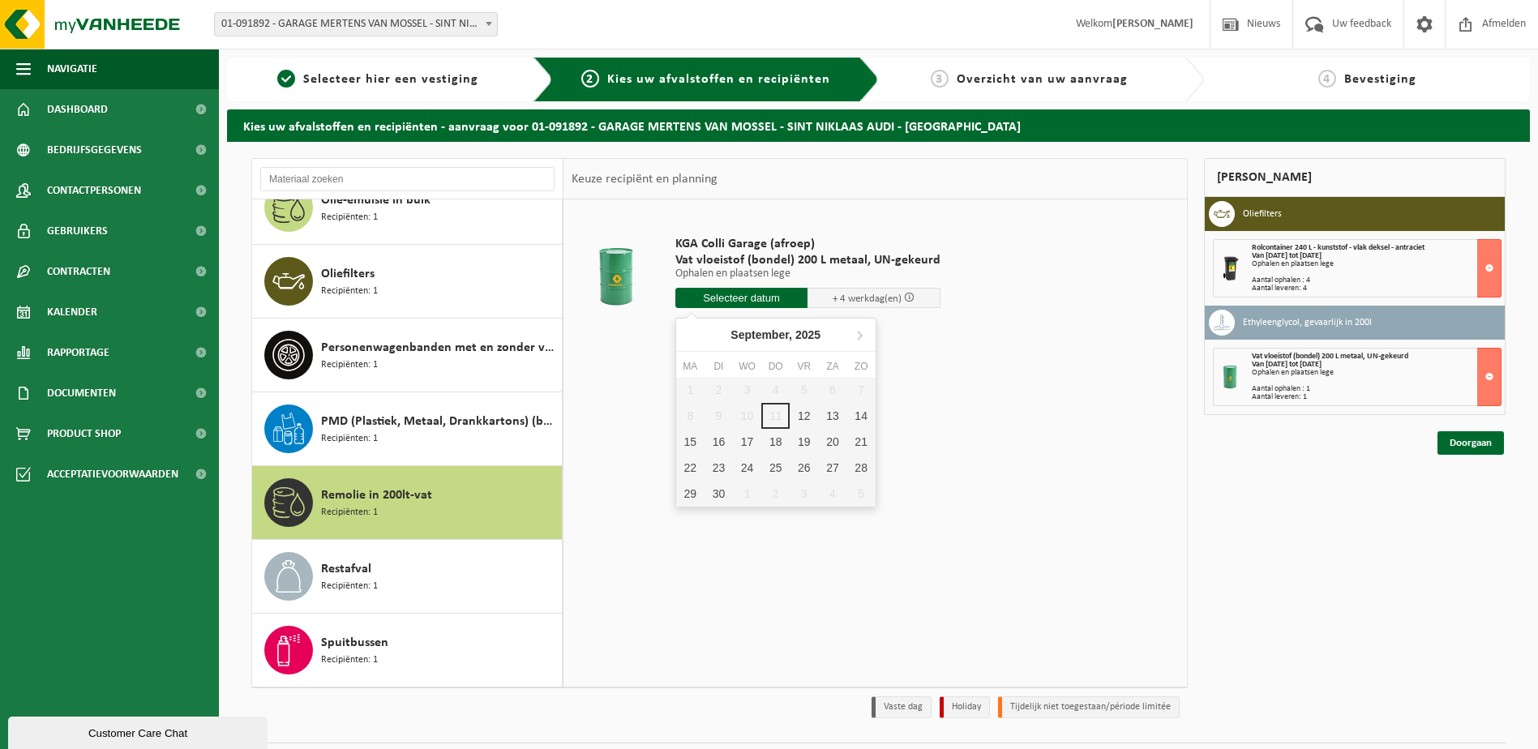
click at [738, 305] on input "text" at bounding box center [741, 298] width 133 height 20
click at [694, 441] on div "15" at bounding box center [690, 442] width 28 height 26
type input "Van 2025-09-15"
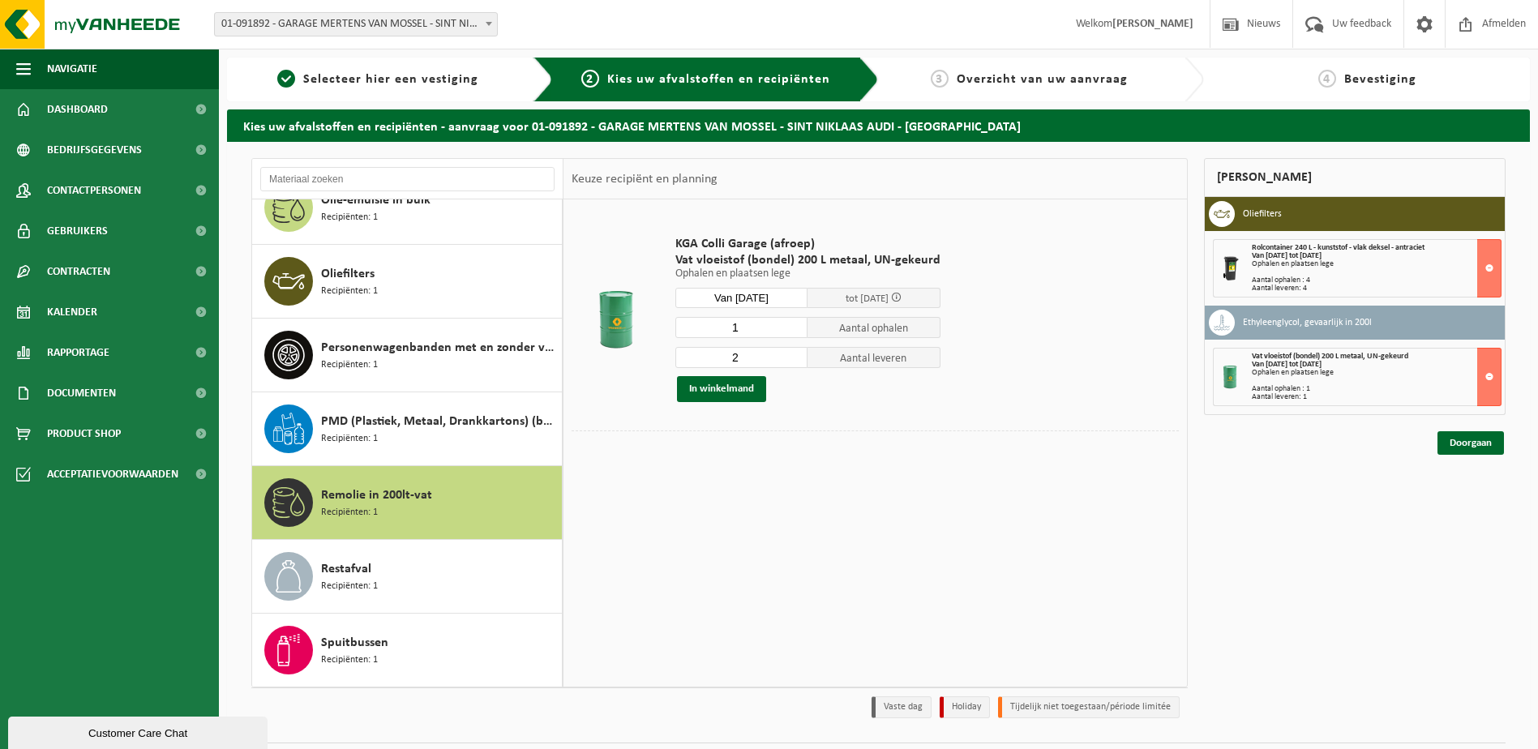
type input "1"
click at [794, 331] on input "1" at bounding box center [741, 327] width 133 height 21
type input "1"
click at [792, 359] on input "1" at bounding box center [741, 357] width 133 height 21
click at [738, 386] on button "In winkelmand" at bounding box center [721, 389] width 89 height 26
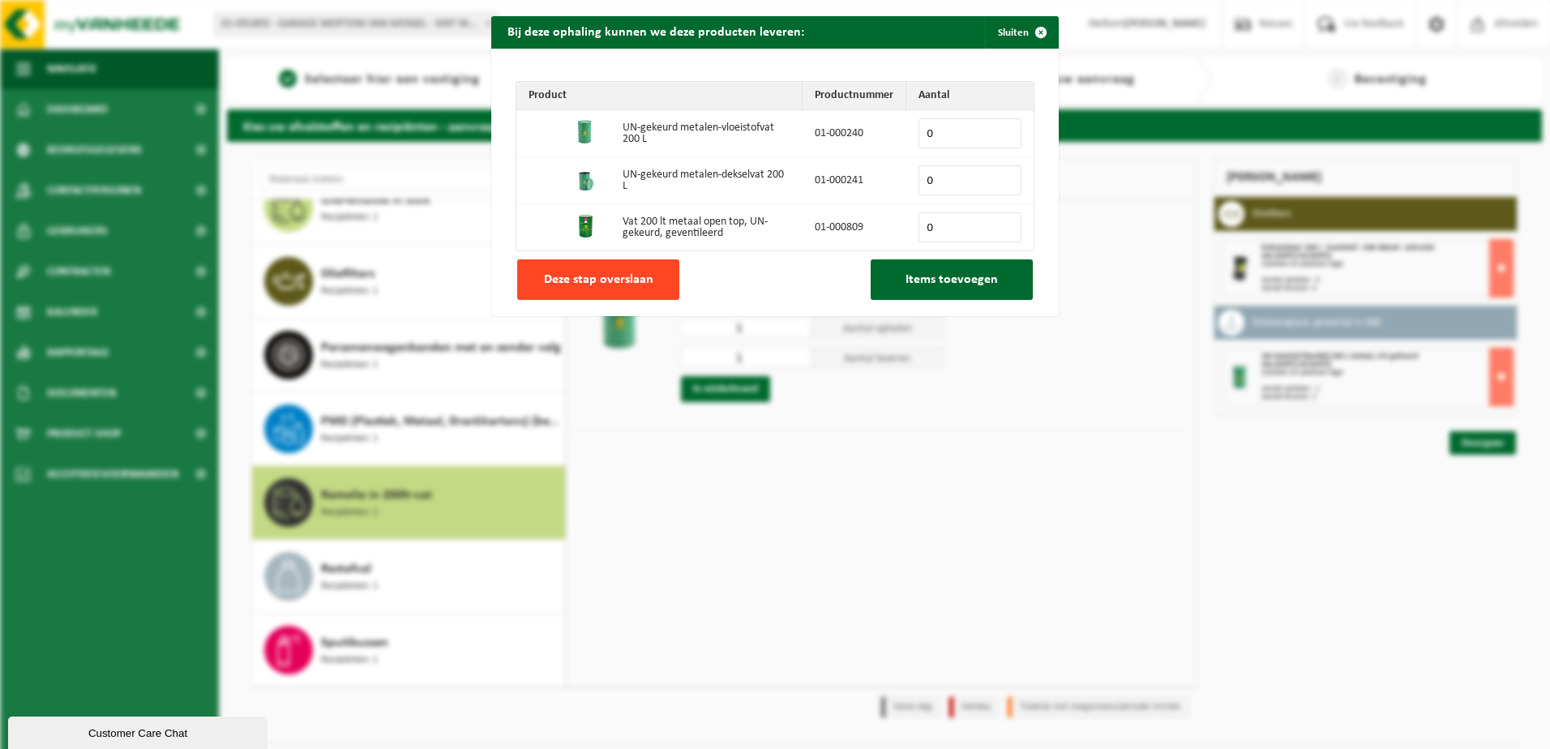
click at [587, 284] on span "Deze stap overslaan" at bounding box center [598, 279] width 109 height 13
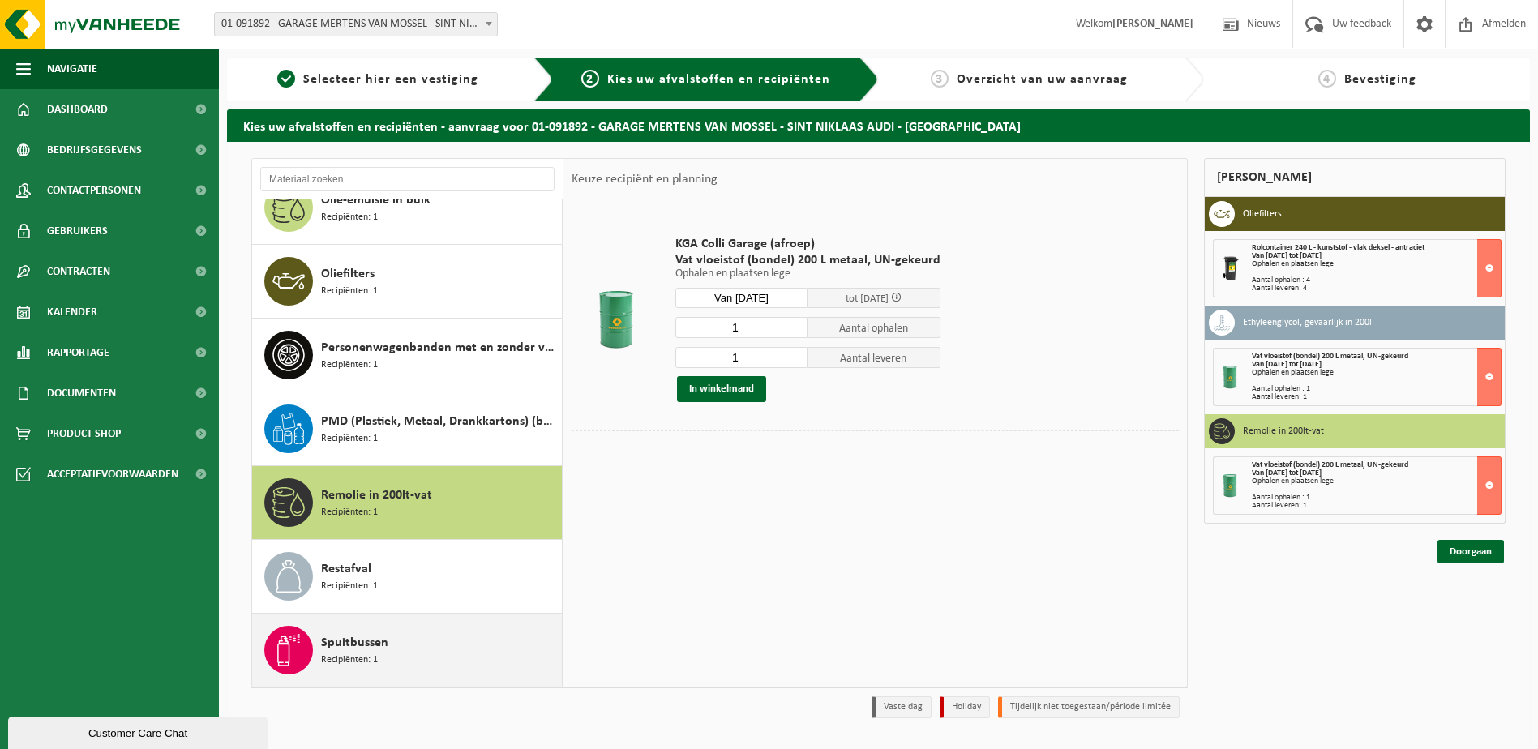
click at [419, 629] on div "Spuitbussen Recipiënten: 1" at bounding box center [439, 650] width 237 height 49
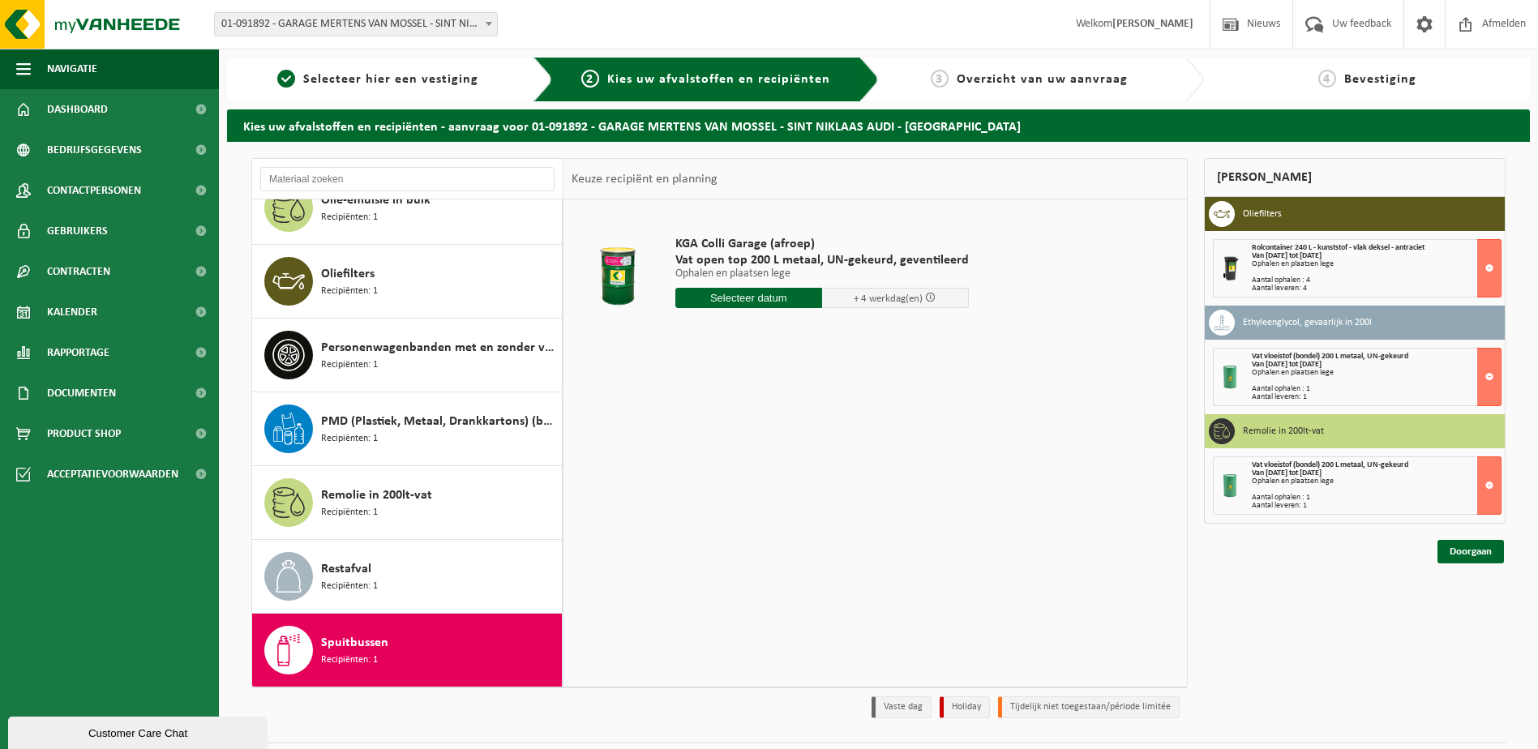
click at [766, 297] on input "text" at bounding box center [748, 298] width 147 height 20
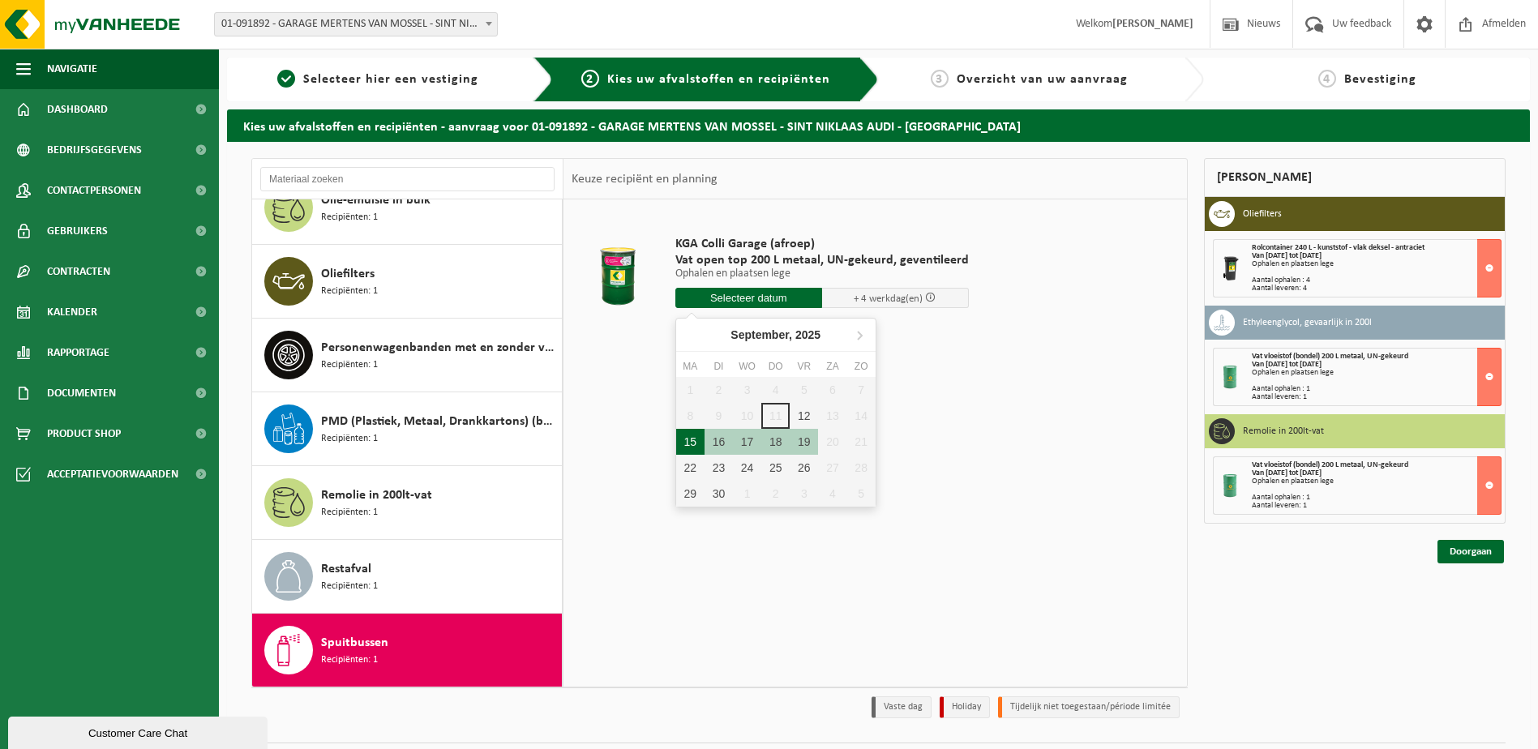
click at [693, 441] on div "15" at bounding box center [690, 442] width 28 height 26
type input "Van 2025-09-15"
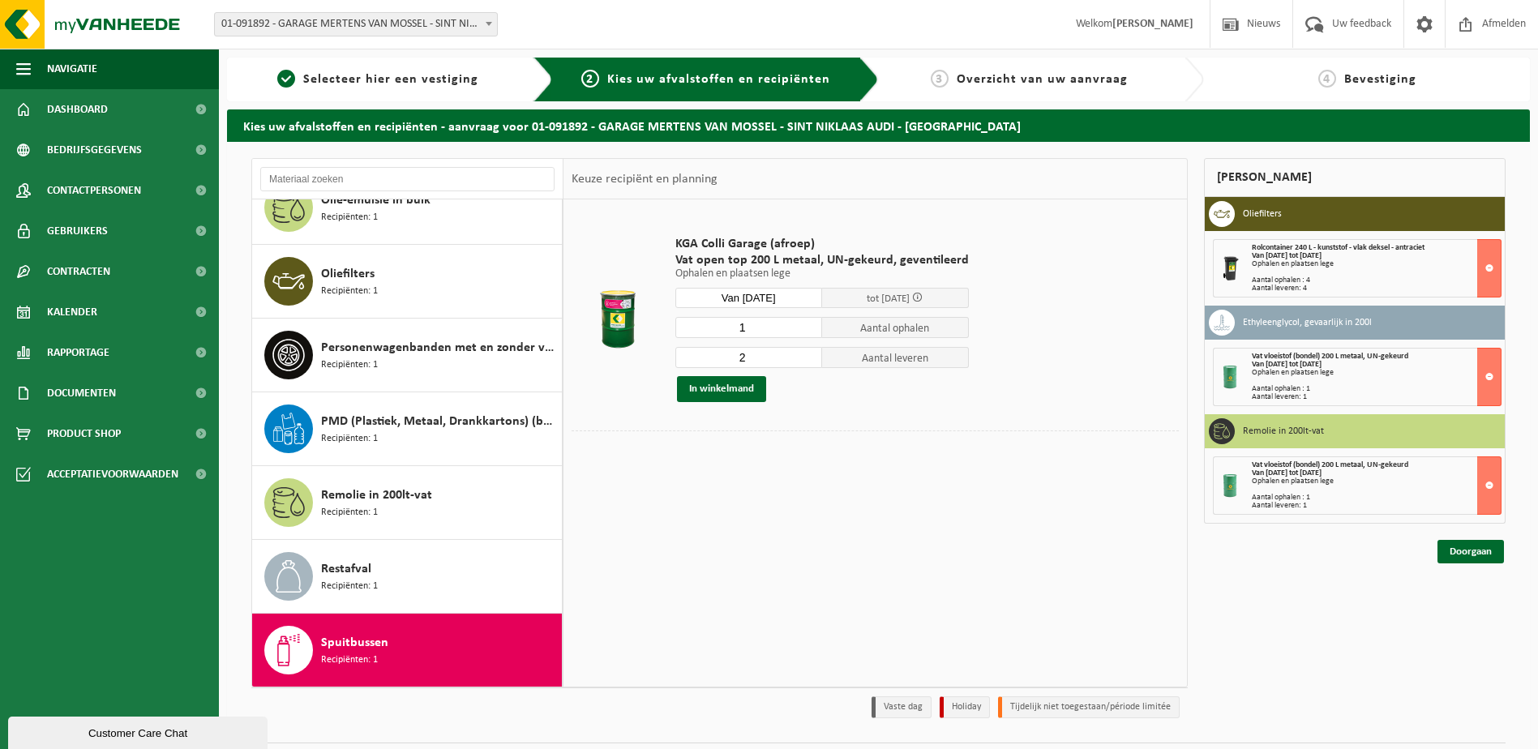
type input "1"
click at [806, 332] on input "1" at bounding box center [748, 327] width 147 height 21
type input "1"
click at [807, 361] on input "1" at bounding box center [748, 357] width 147 height 21
click at [751, 383] on button "In winkelmand" at bounding box center [721, 389] width 89 height 26
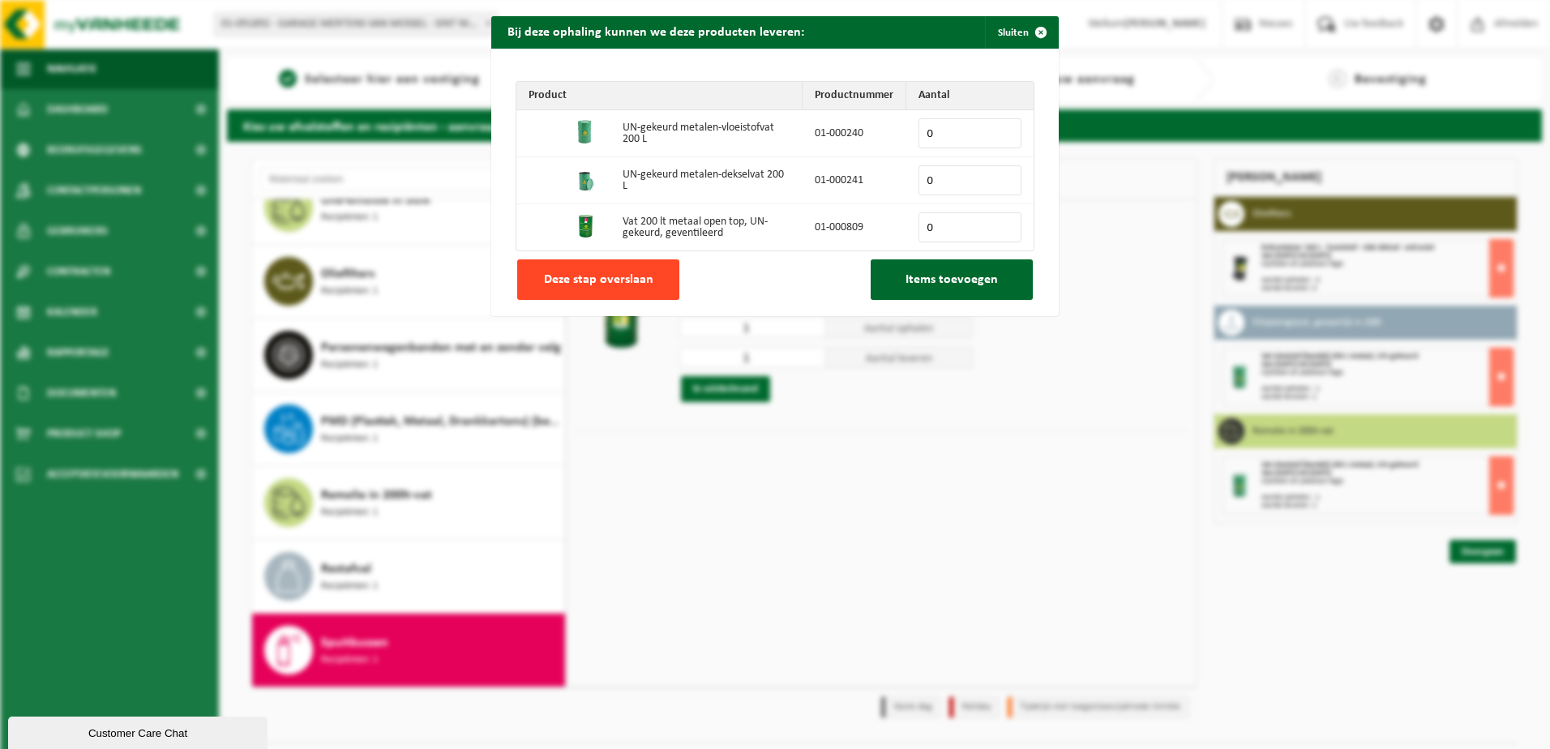
click at [627, 289] on button "Deze stap overslaan" at bounding box center [598, 279] width 162 height 41
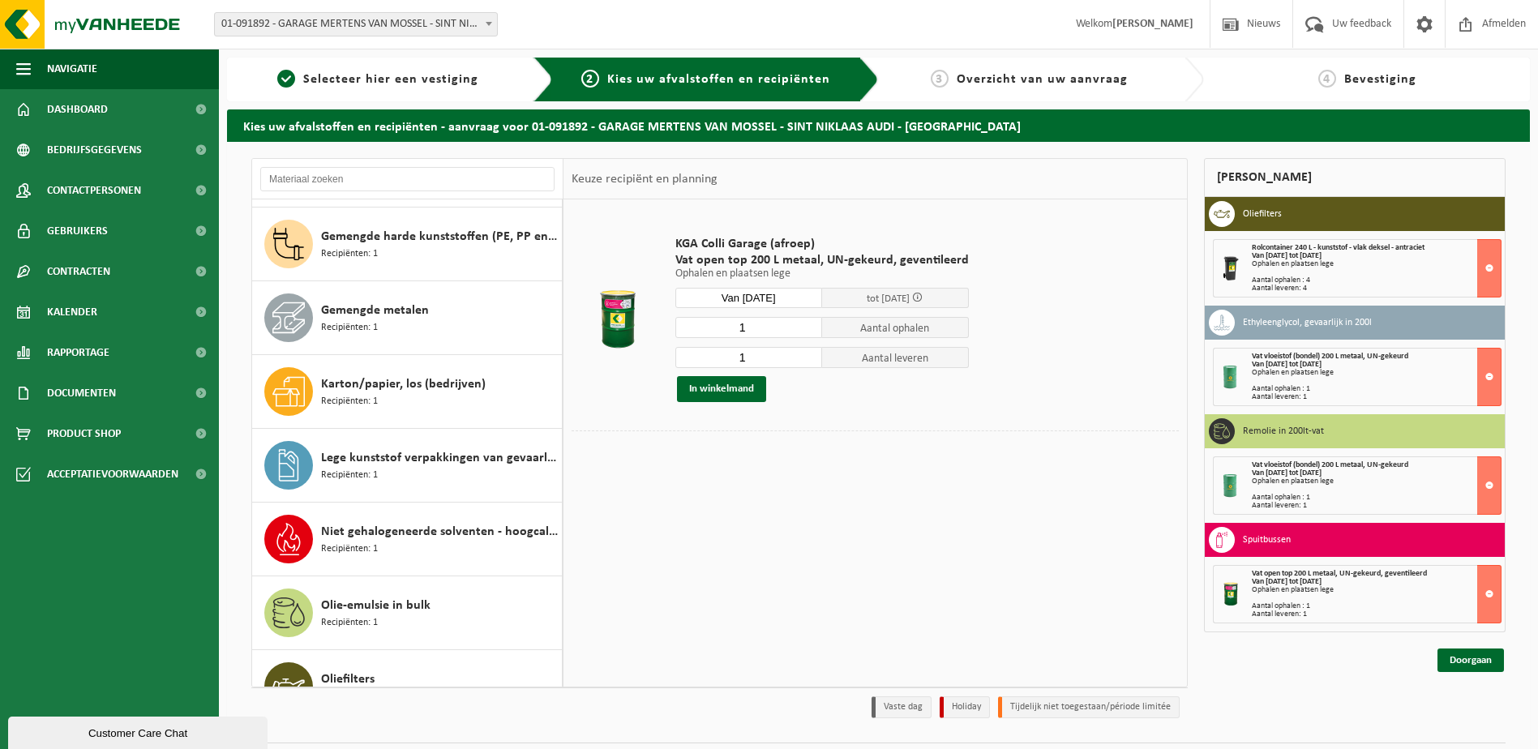
scroll to position [206, 0]
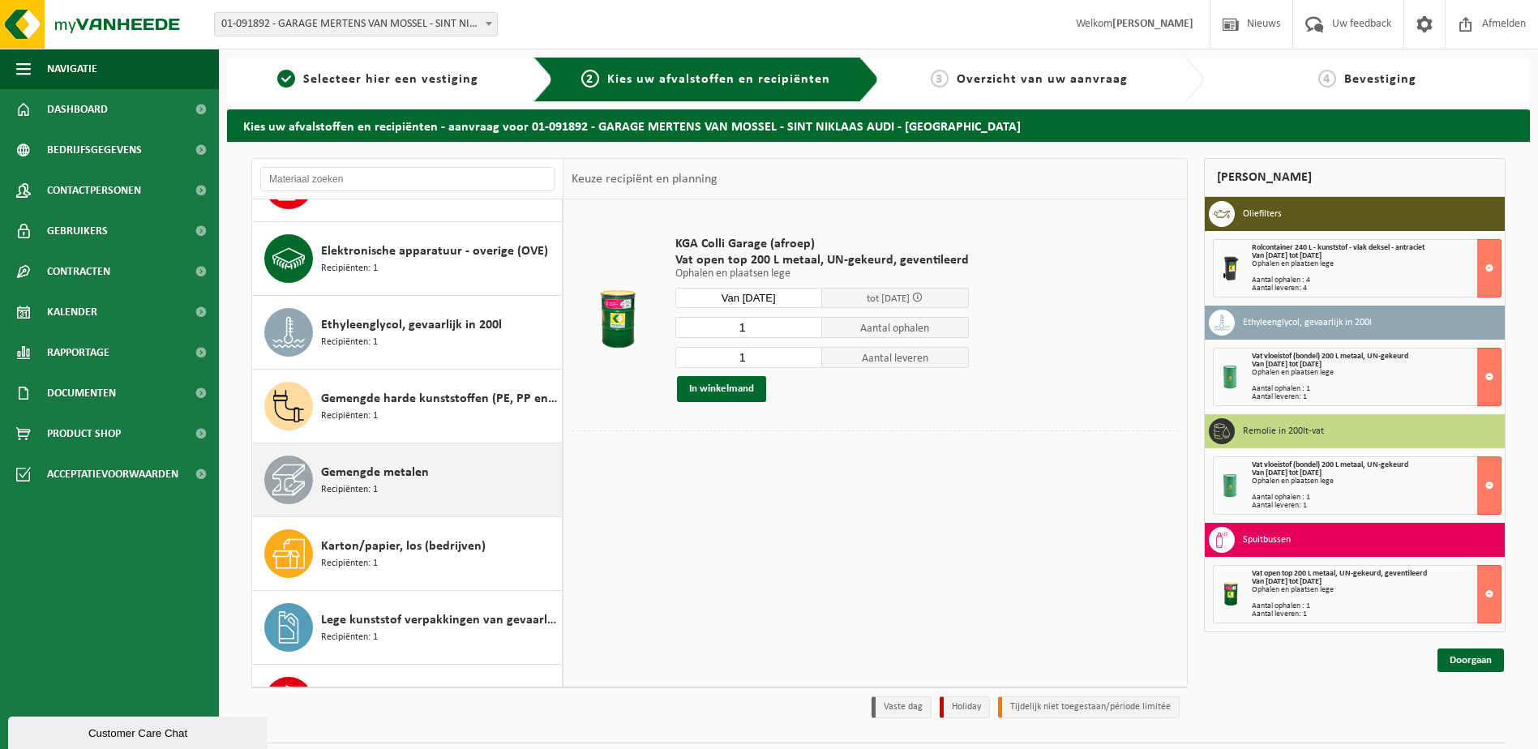
click at [434, 482] on div "Gemengde metalen Recipiënten: 1" at bounding box center [439, 479] width 237 height 49
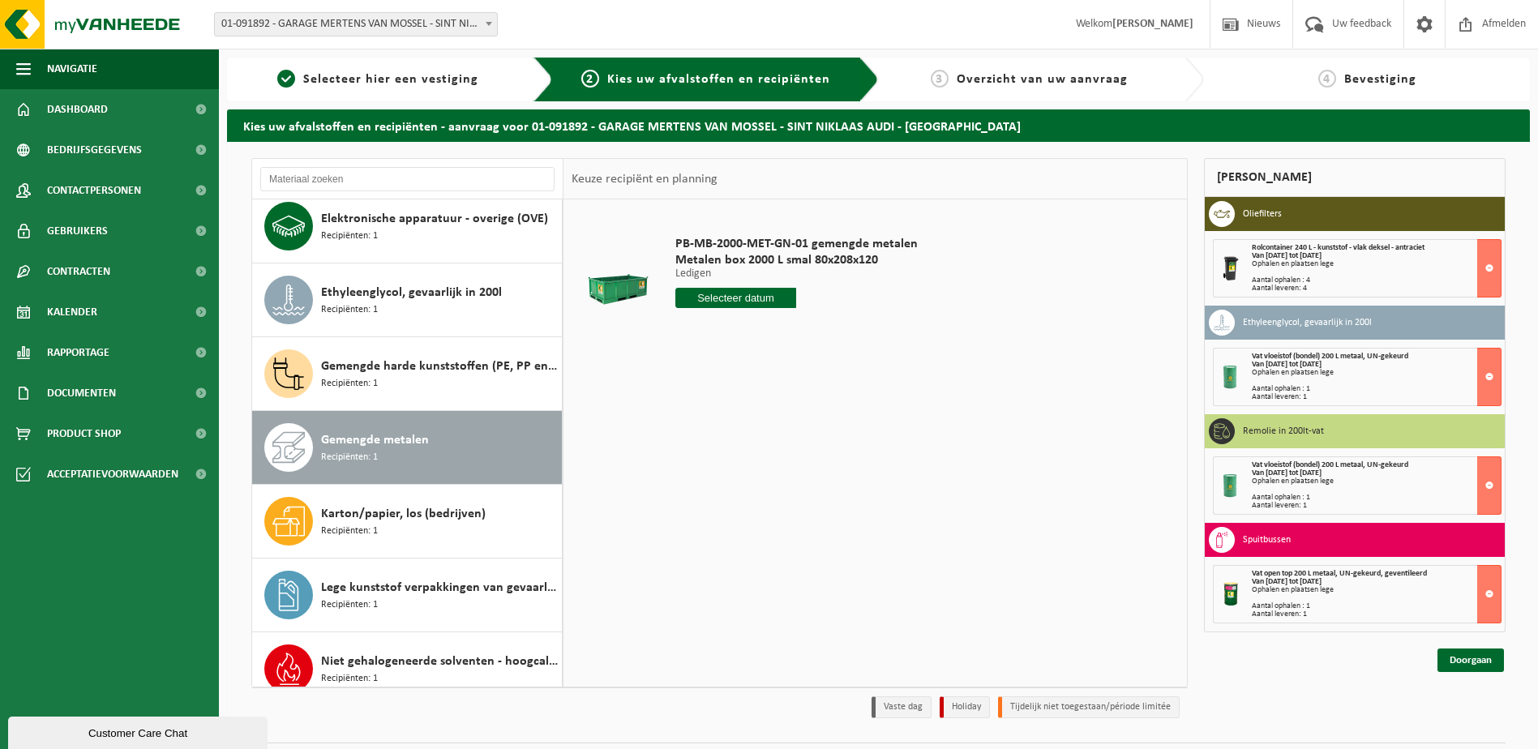
scroll to position [0, 0]
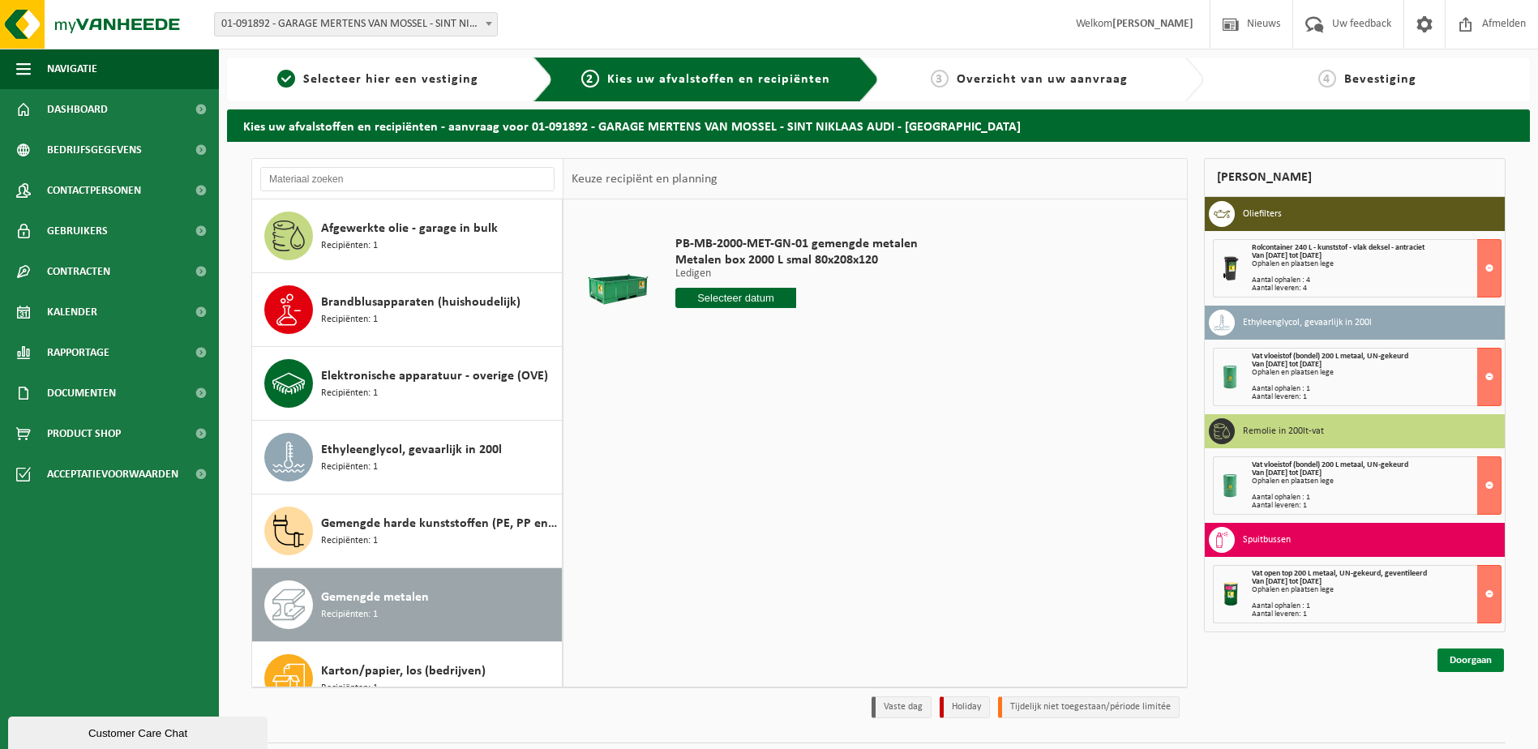
click at [1474, 665] on link "Doorgaan" at bounding box center [1470, 660] width 66 height 24
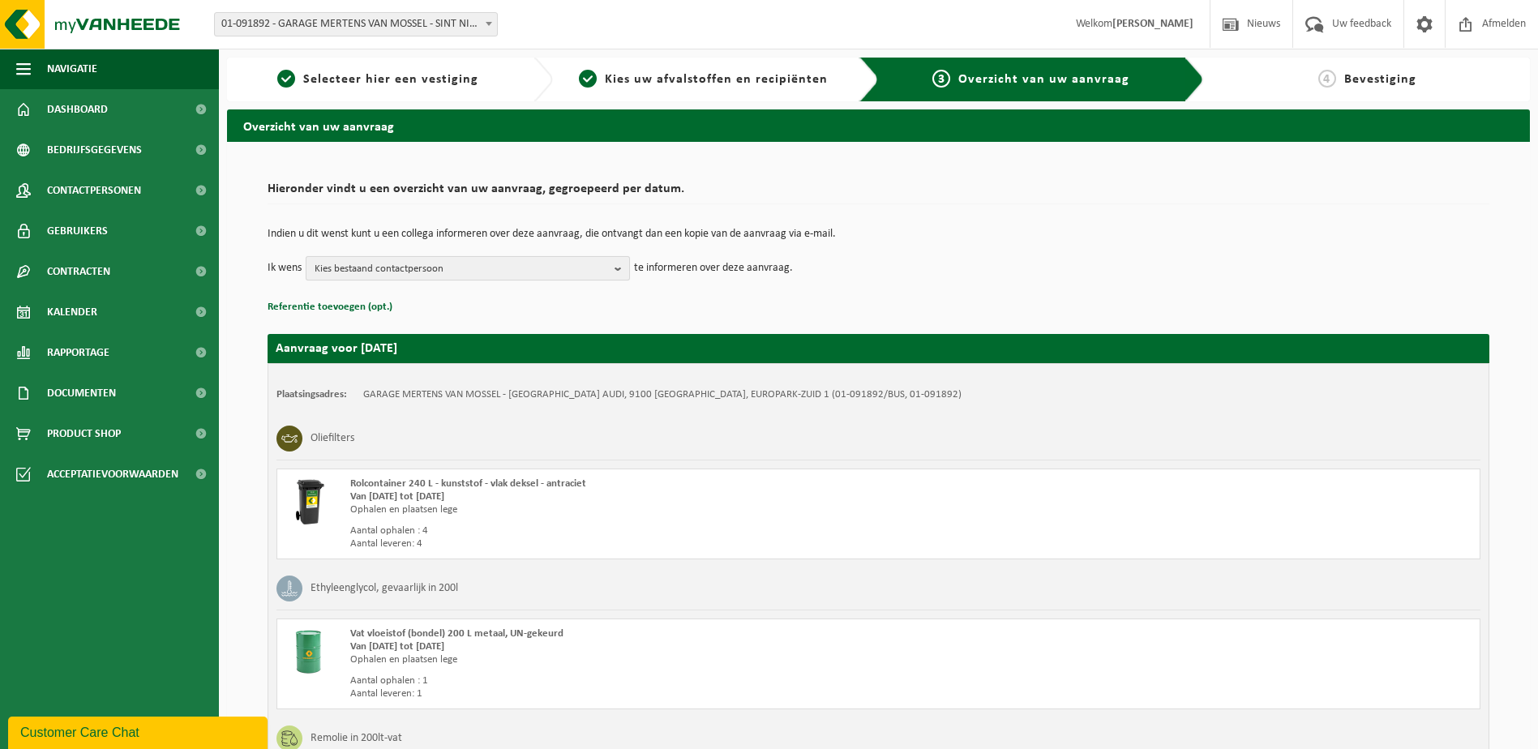
click at [622, 267] on b "button" at bounding box center [621, 268] width 15 height 23
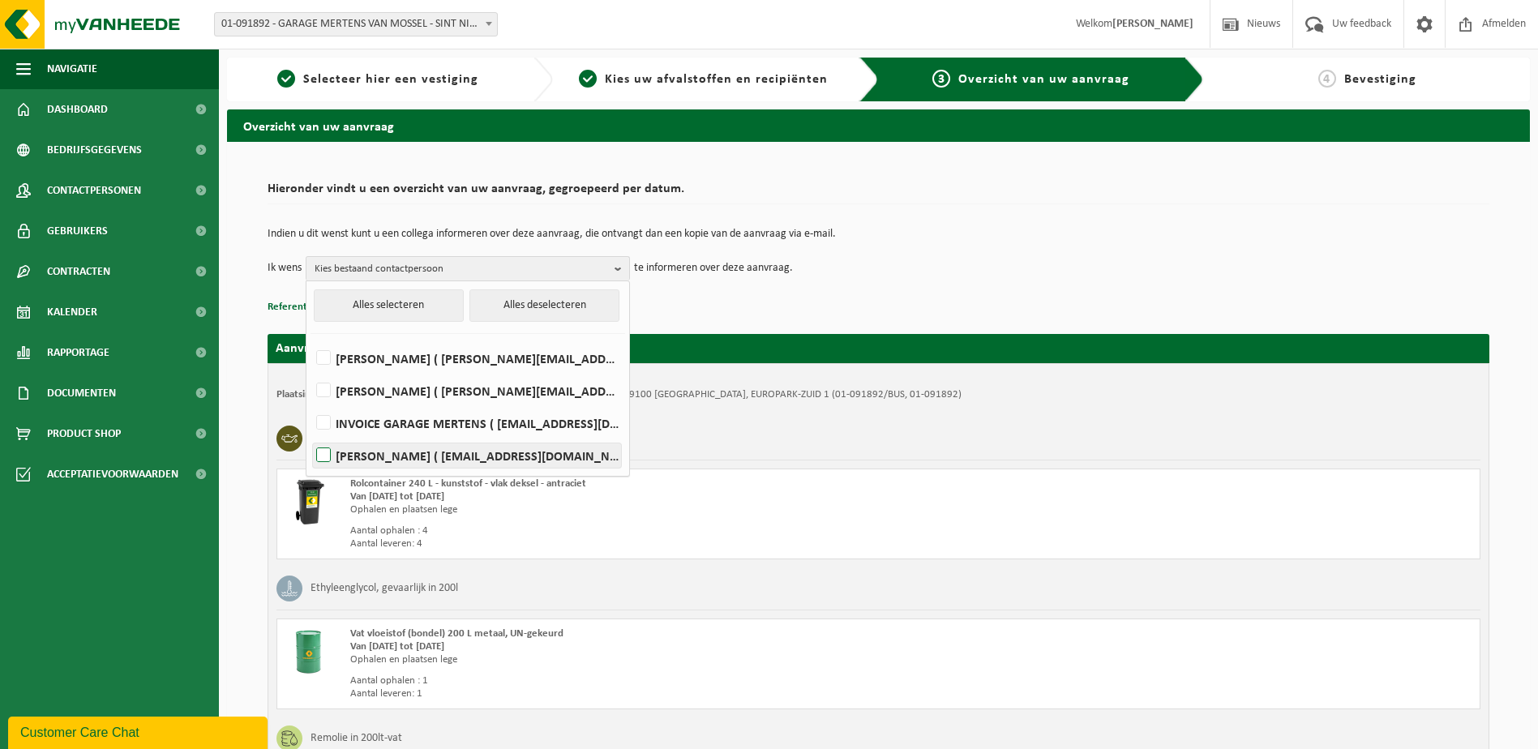
click at [325, 451] on label "[PERSON_NAME] ( [EMAIL_ADDRESS][DOMAIN_NAME] )" at bounding box center [467, 455] width 308 height 24
click at [310, 435] on input "[PERSON_NAME] ( [EMAIL_ADDRESS][DOMAIN_NAME] )" at bounding box center [310, 434] width 1 height 1
click at [855, 289] on div "Indien u dit wenst kunt u een collega informeren over deze aanvraag, die ontvan…" at bounding box center [877, 254] width 1221 height 84
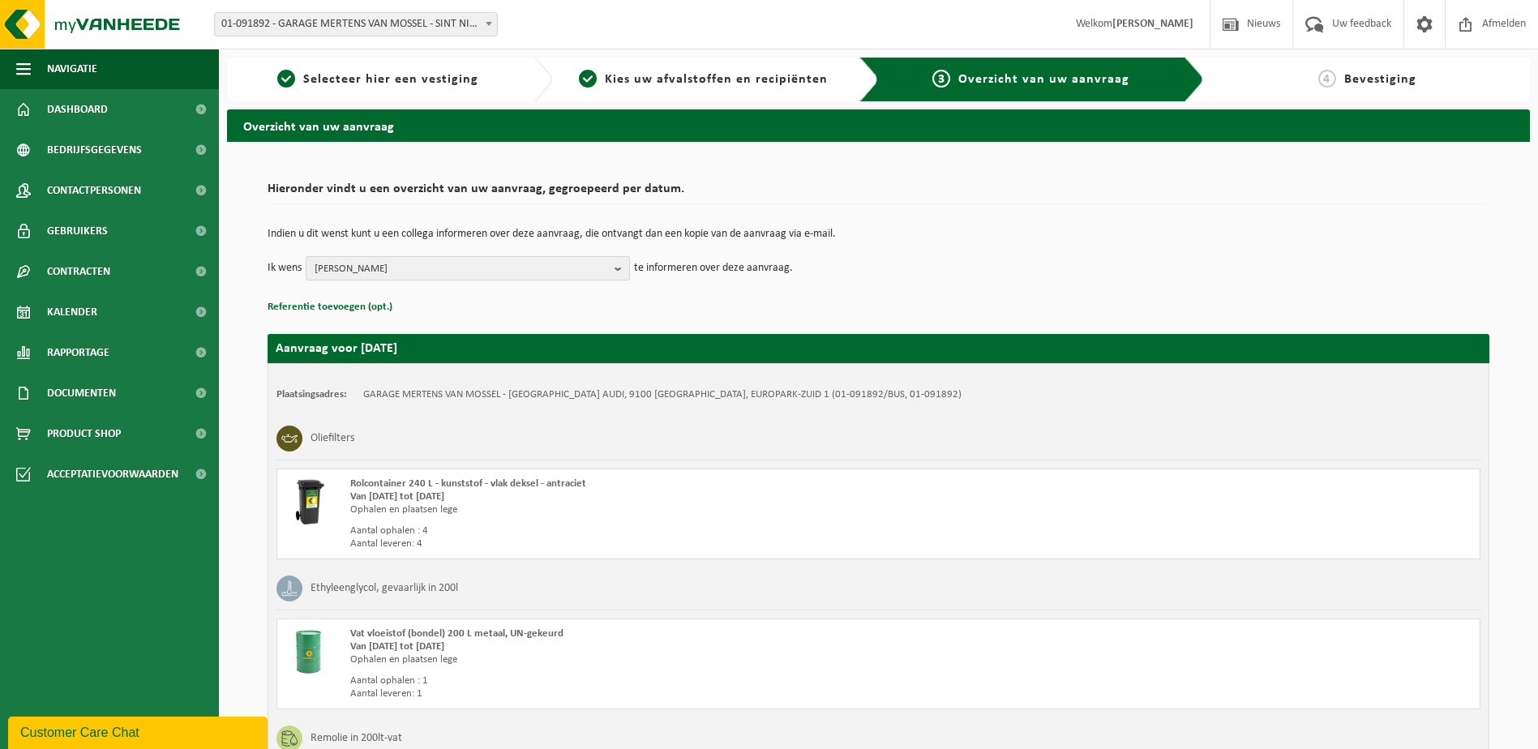
click at [622, 271] on b "button" at bounding box center [621, 268] width 15 height 23
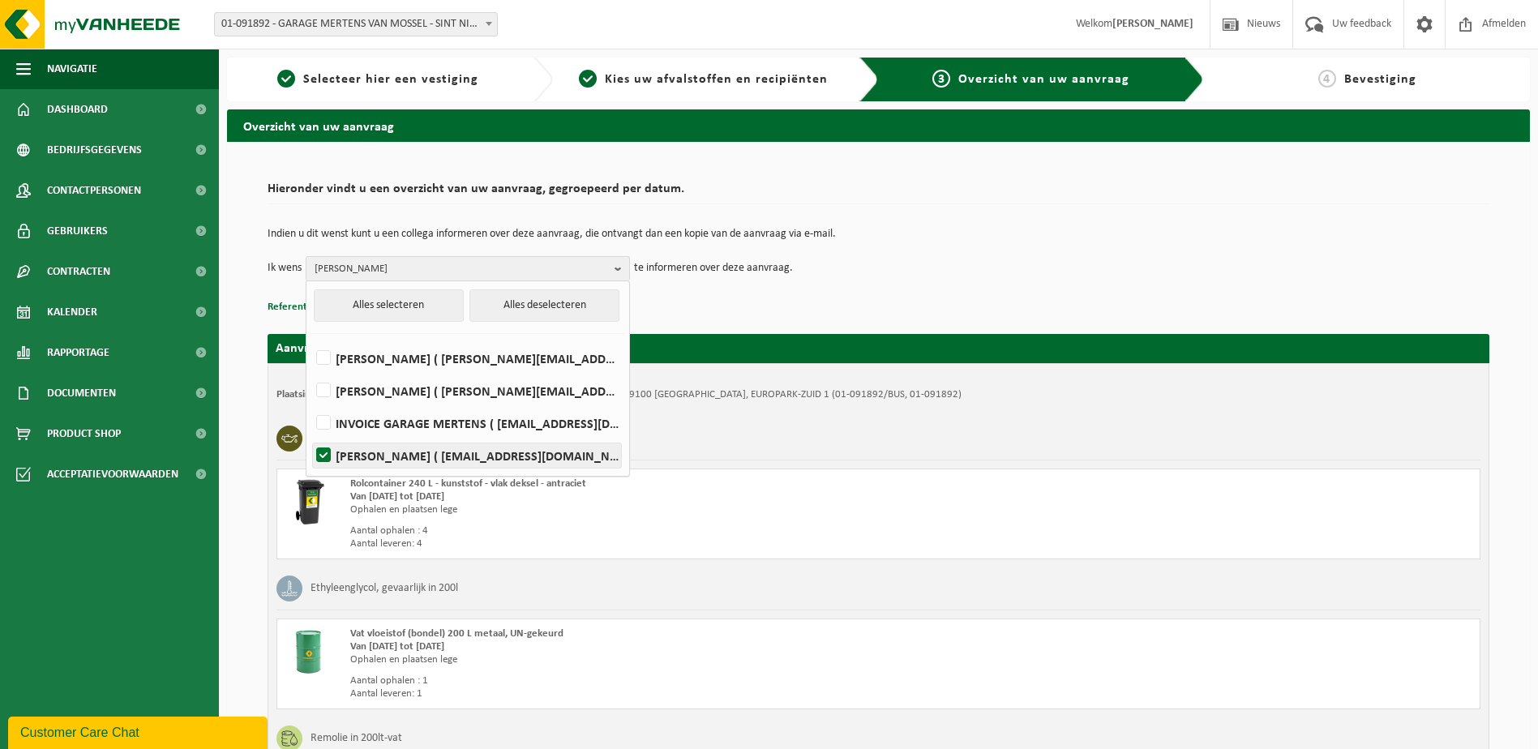
click at [320, 454] on label "Walter Van Landeghem ( walter.vanlandeghem@vanmossel-mertens.be )" at bounding box center [467, 455] width 308 height 24
click at [310, 435] on input "Walter Van Landeghem ( walter.vanlandeghem@vanmossel-mertens.be )" at bounding box center [310, 434] width 1 height 1
checkbox input "false"
click at [780, 304] on p "Referentie toevoegen (opt.)" at bounding box center [877, 307] width 1221 height 21
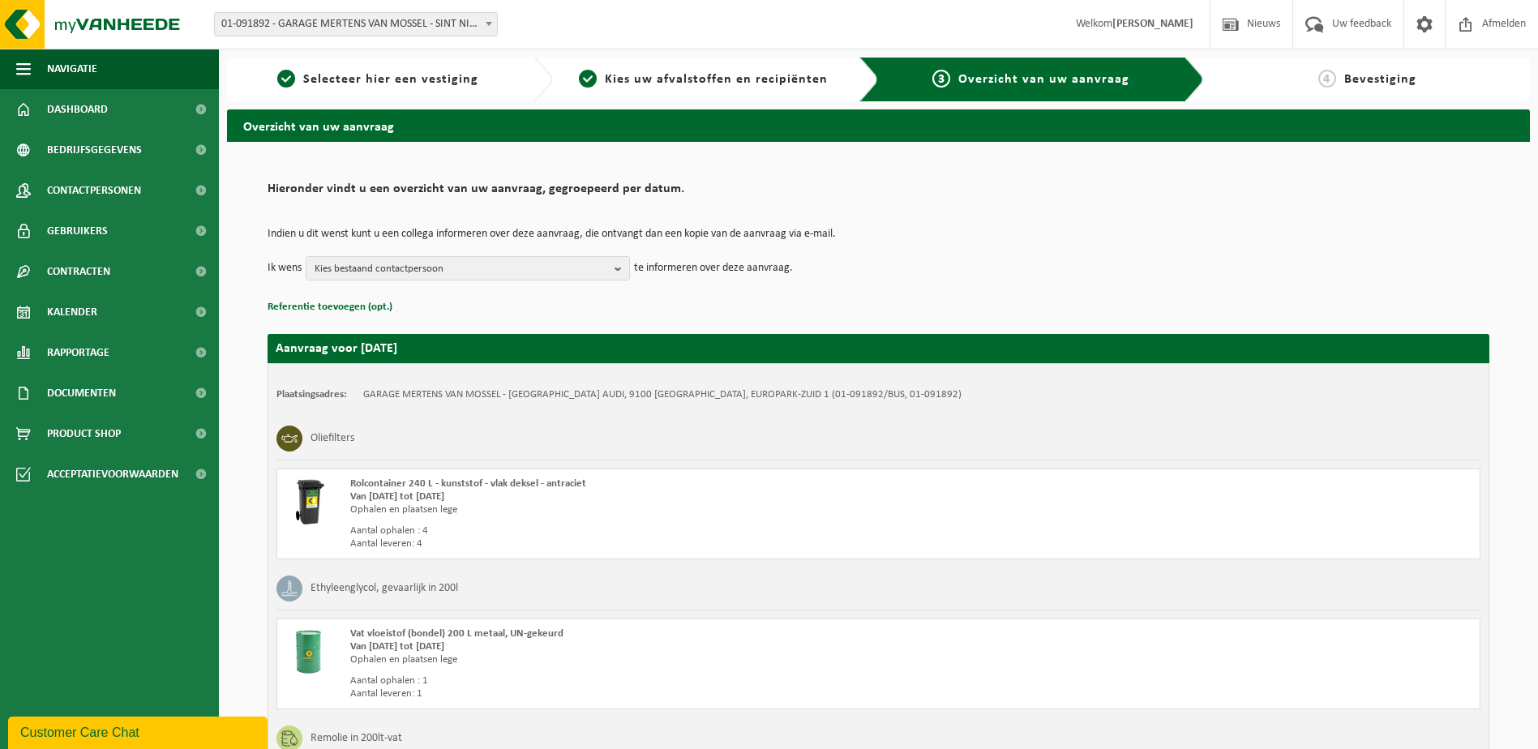
scroll to position [409, 0]
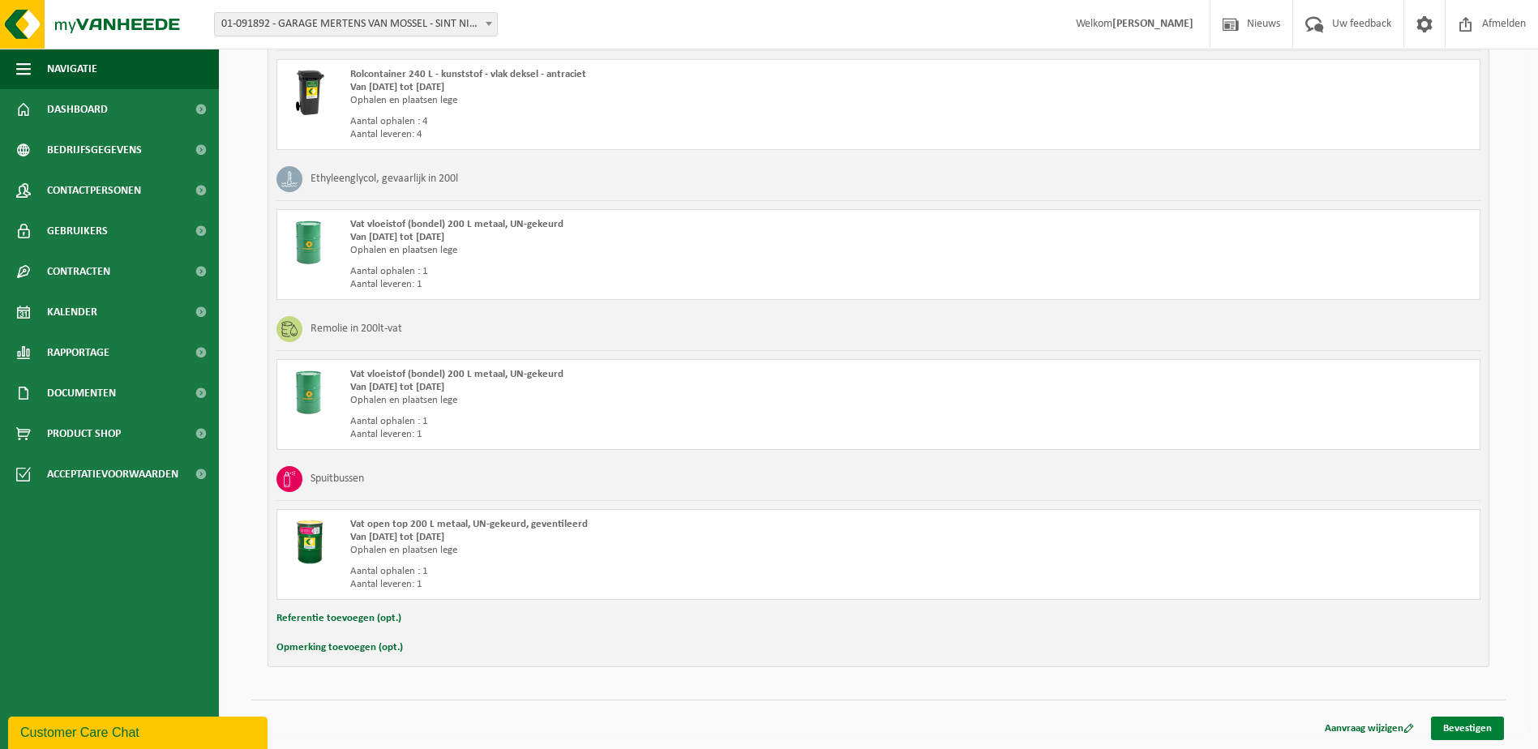
click at [1468, 739] on link "Bevestigen" at bounding box center [1467, 728] width 73 height 24
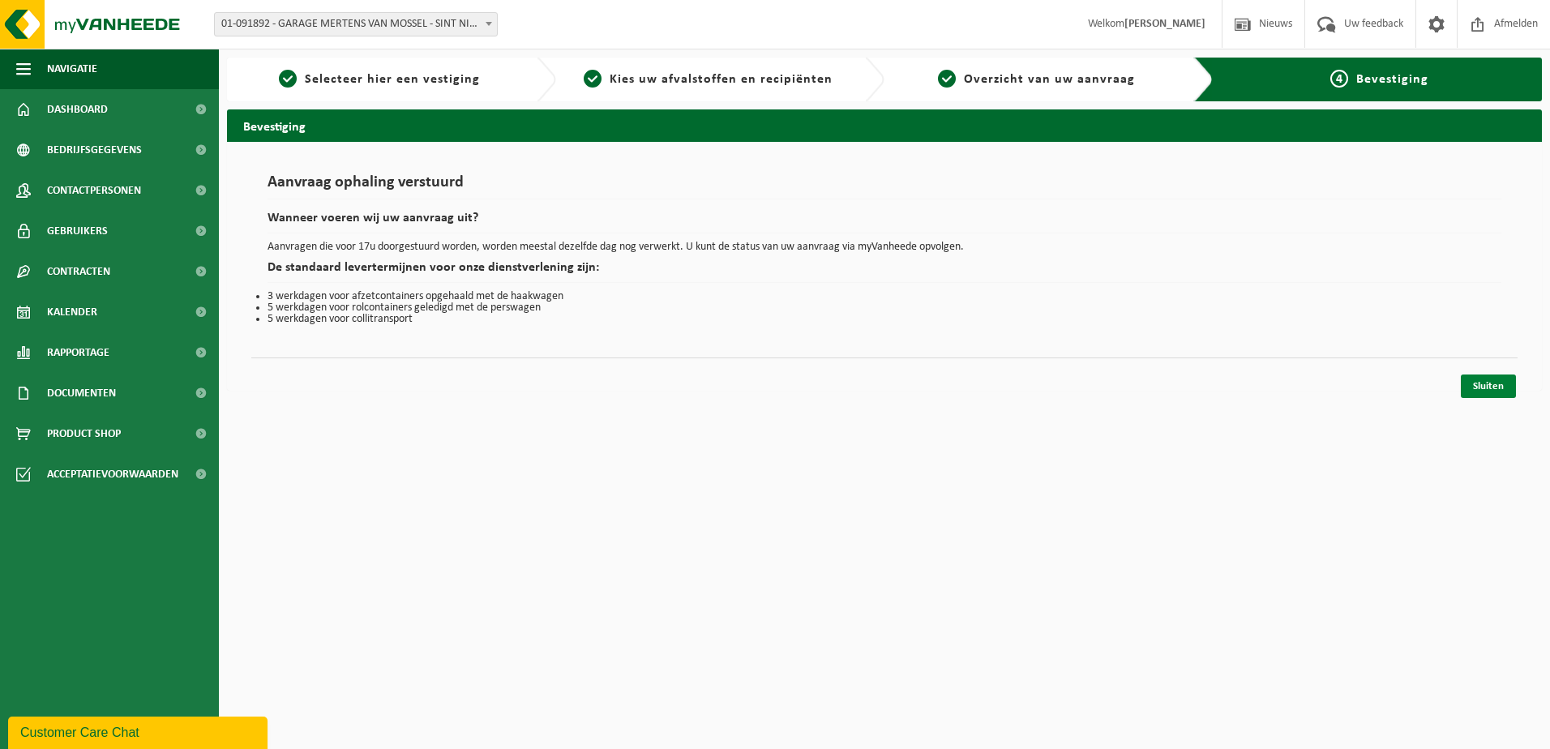
click at [1506, 395] on link "Sluiten" at bounding box center [1488, 386] width 55 height 24
